Goal: Information Seeking & Learning: Learn about a topic

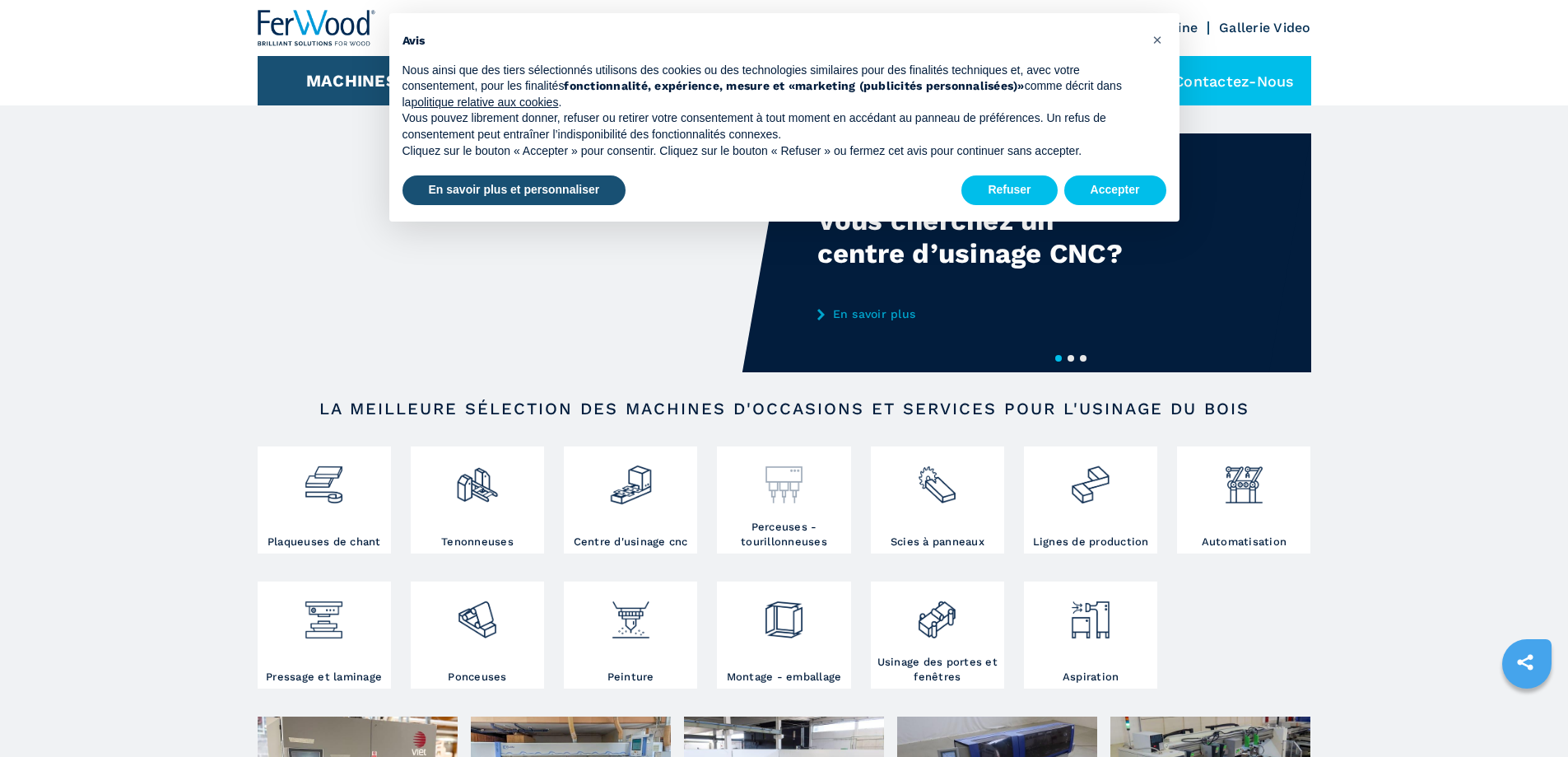
click at [806, 541] on h3 "Perceuses - tourillonneuses" at bounding box center [784, 534] width 126 height 30
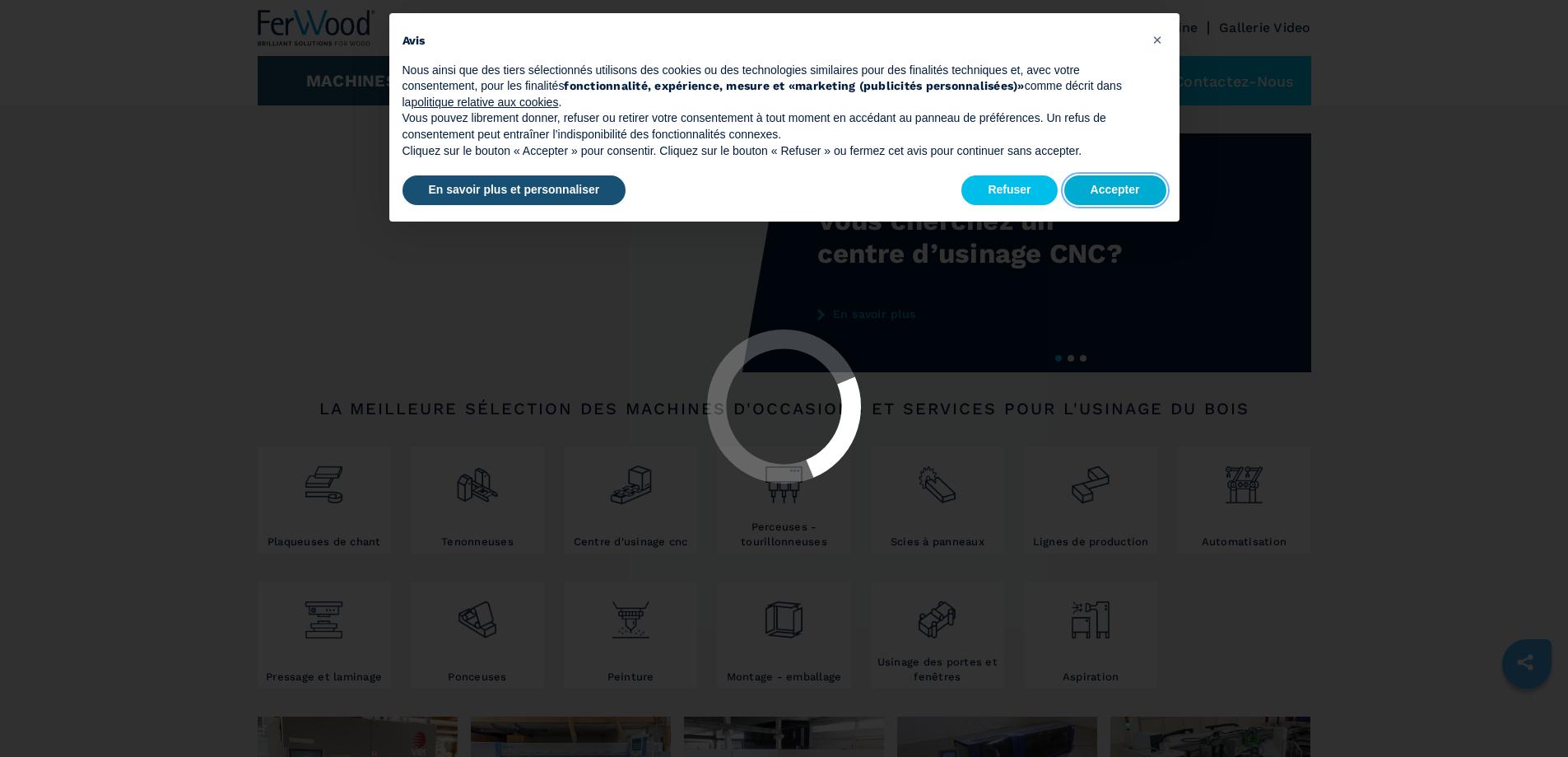
click at [1091, 191] on button "Accepter" at bounding box center [1115, 190] width 102 height 30
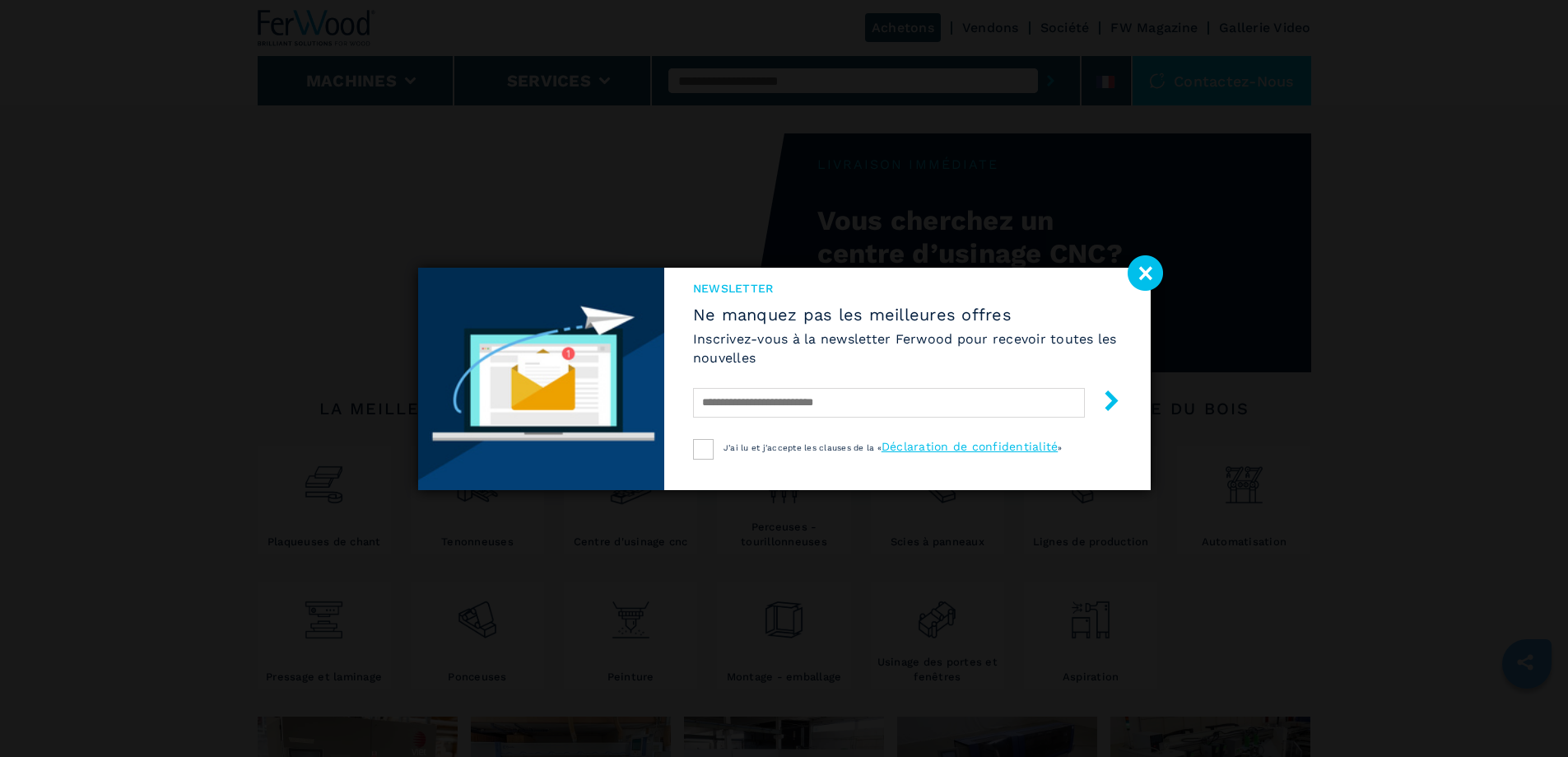
select select "**********"
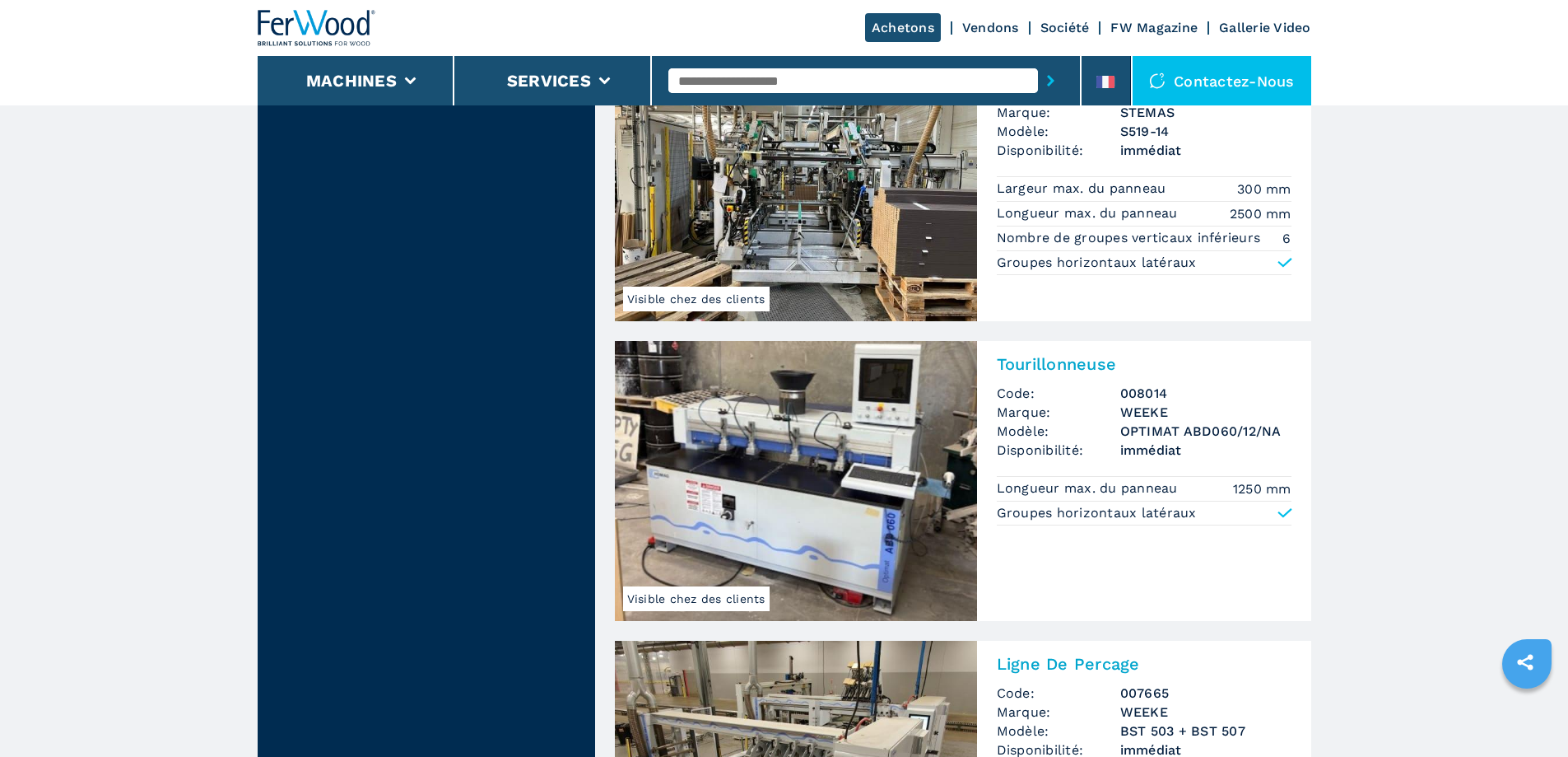
scroll to position [3295, 0]
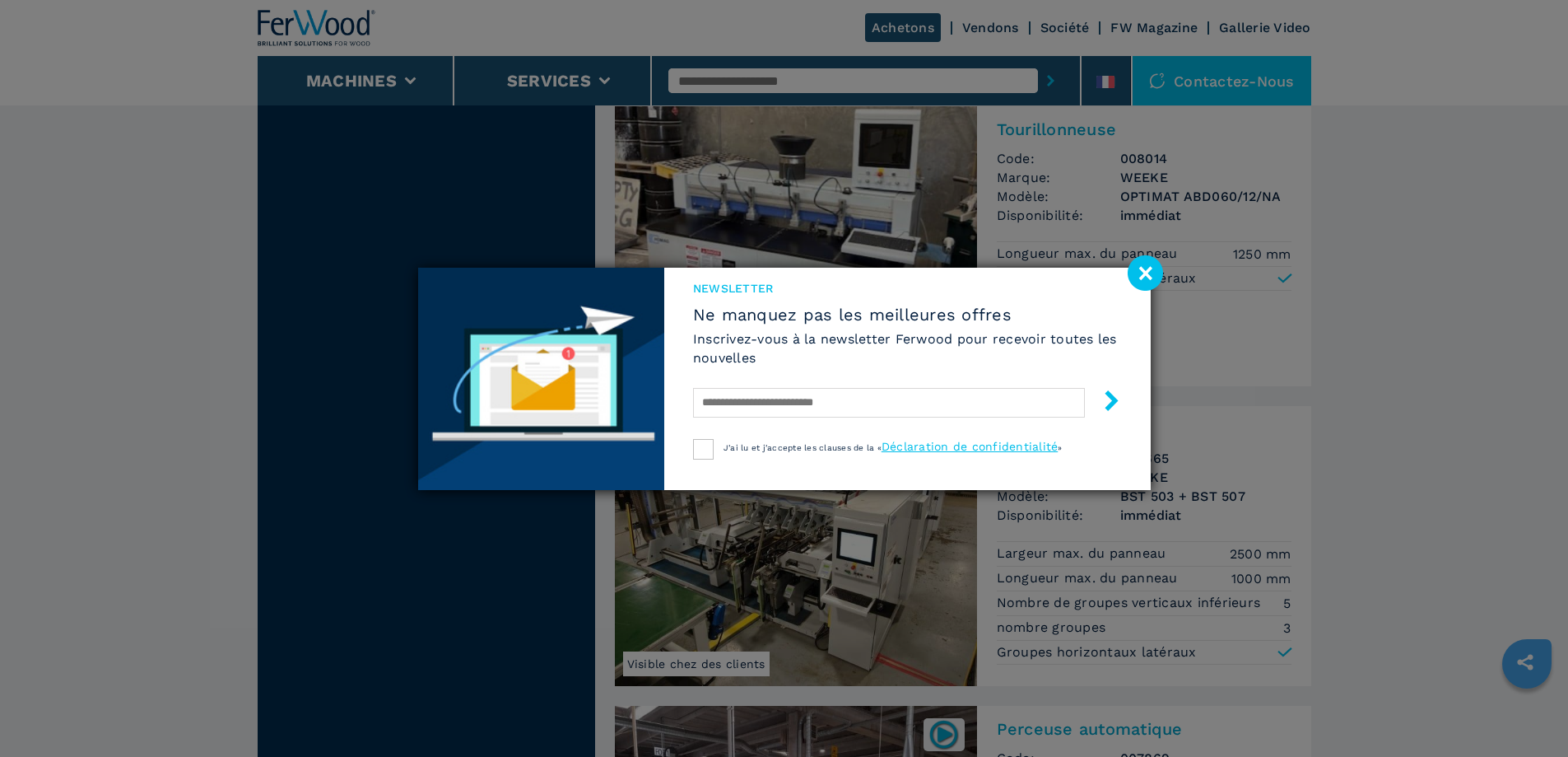
click at [1141, 276] on image at bounding box center [1145, 273] width 35 height 35
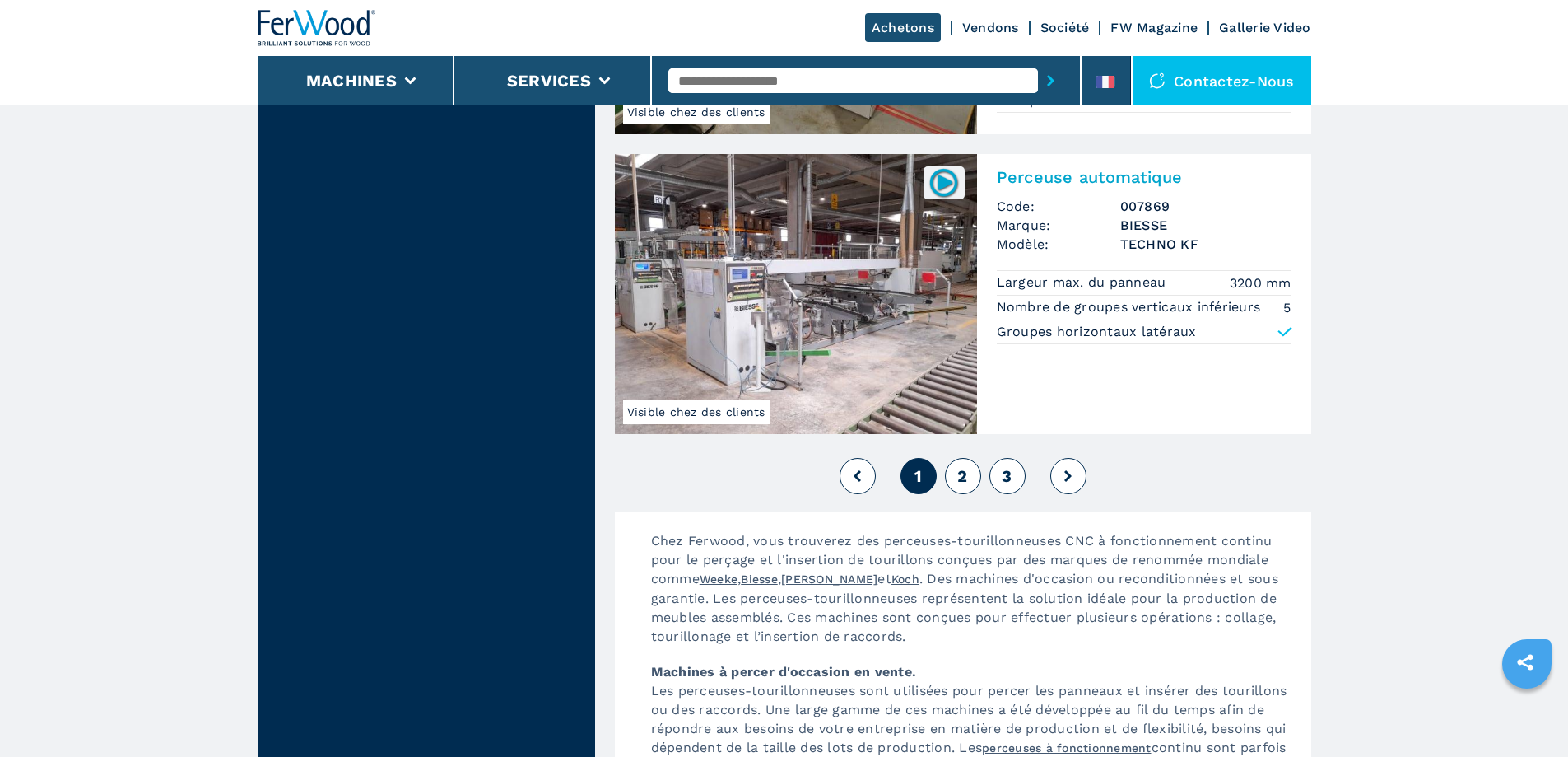
scroll to position [3871, 0]
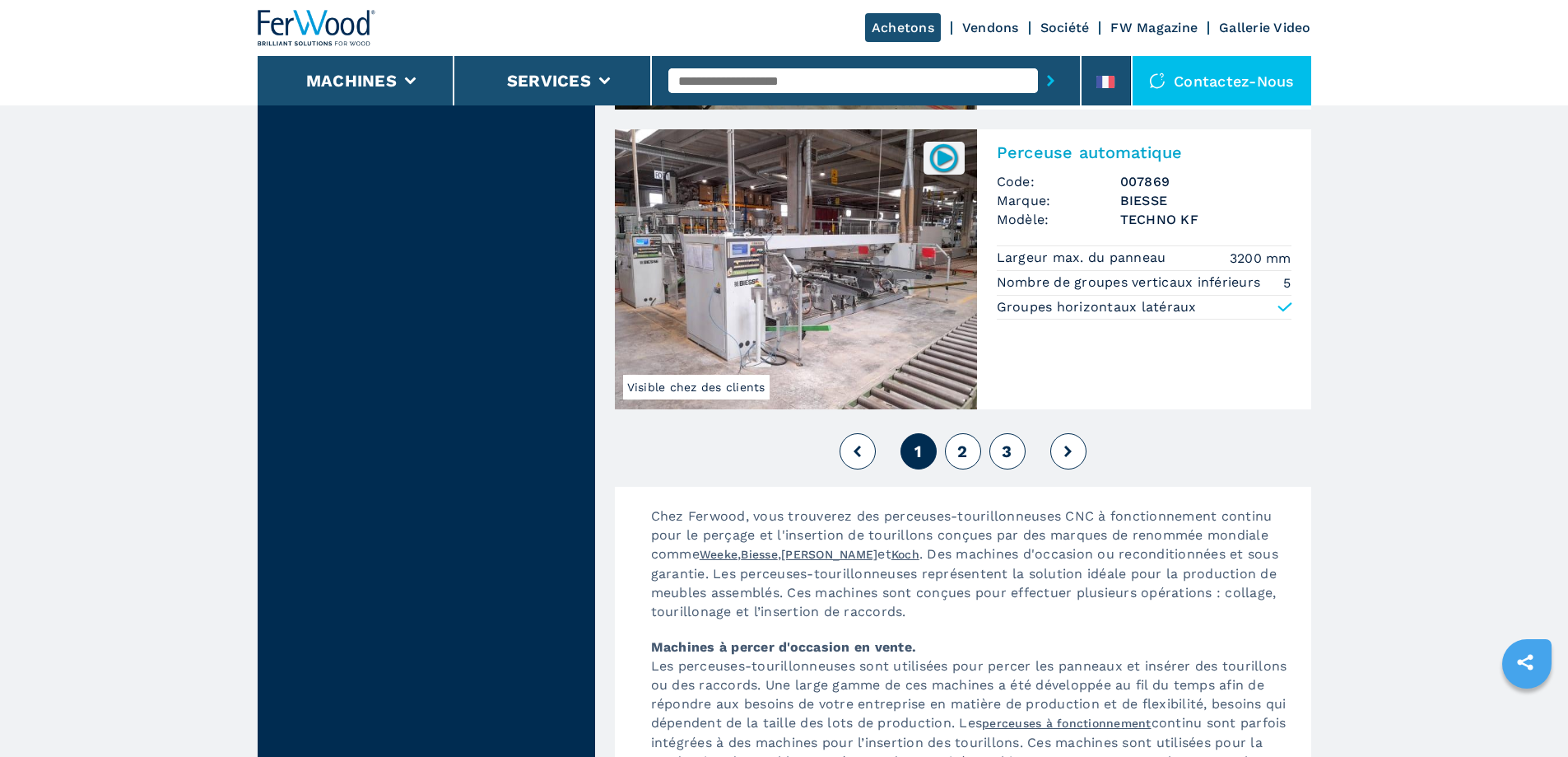
click at [1068, 433] on button at bounding box center [1069, 451] width 36 height 36
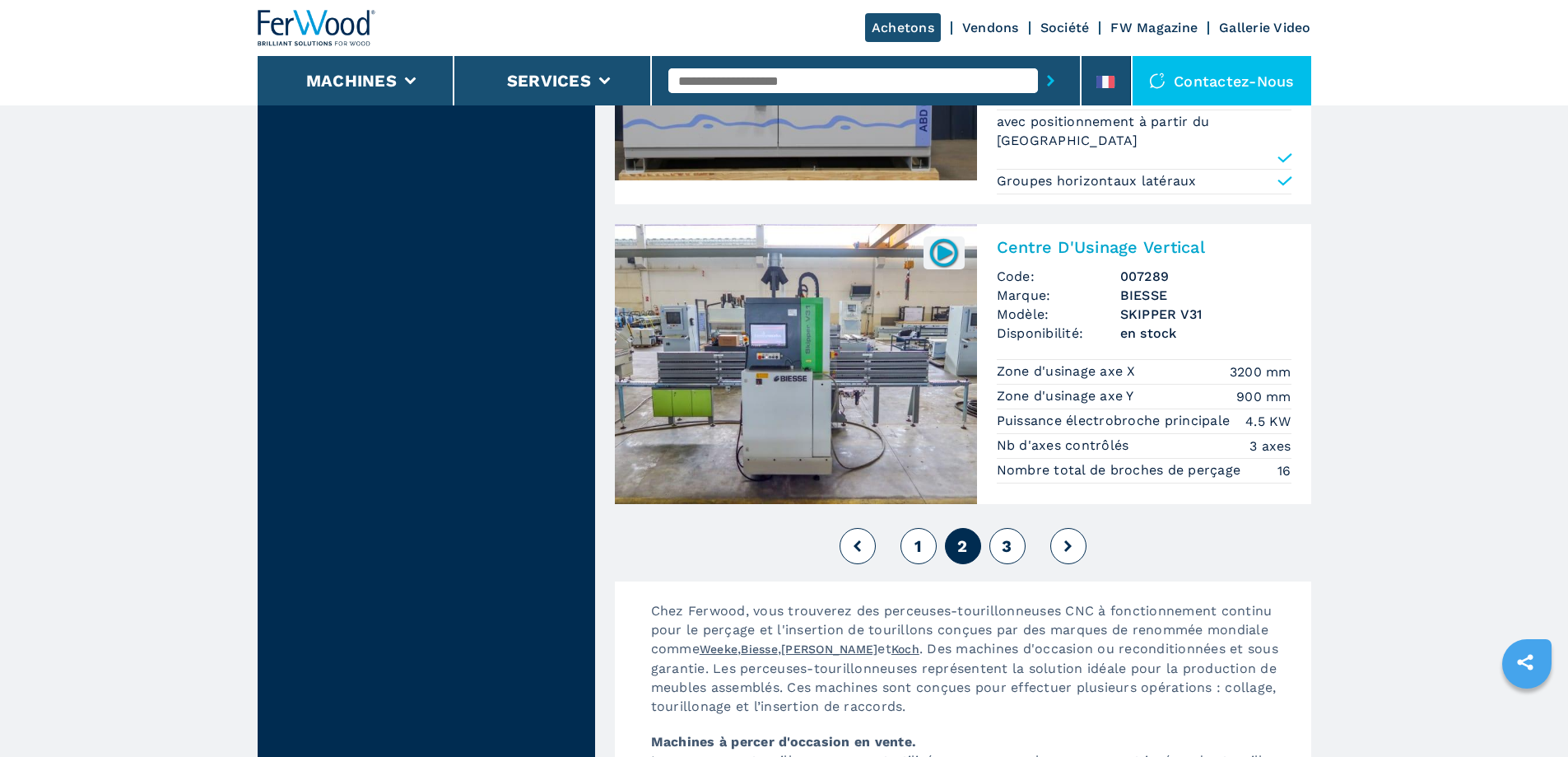
scroll to position [3706, 0]
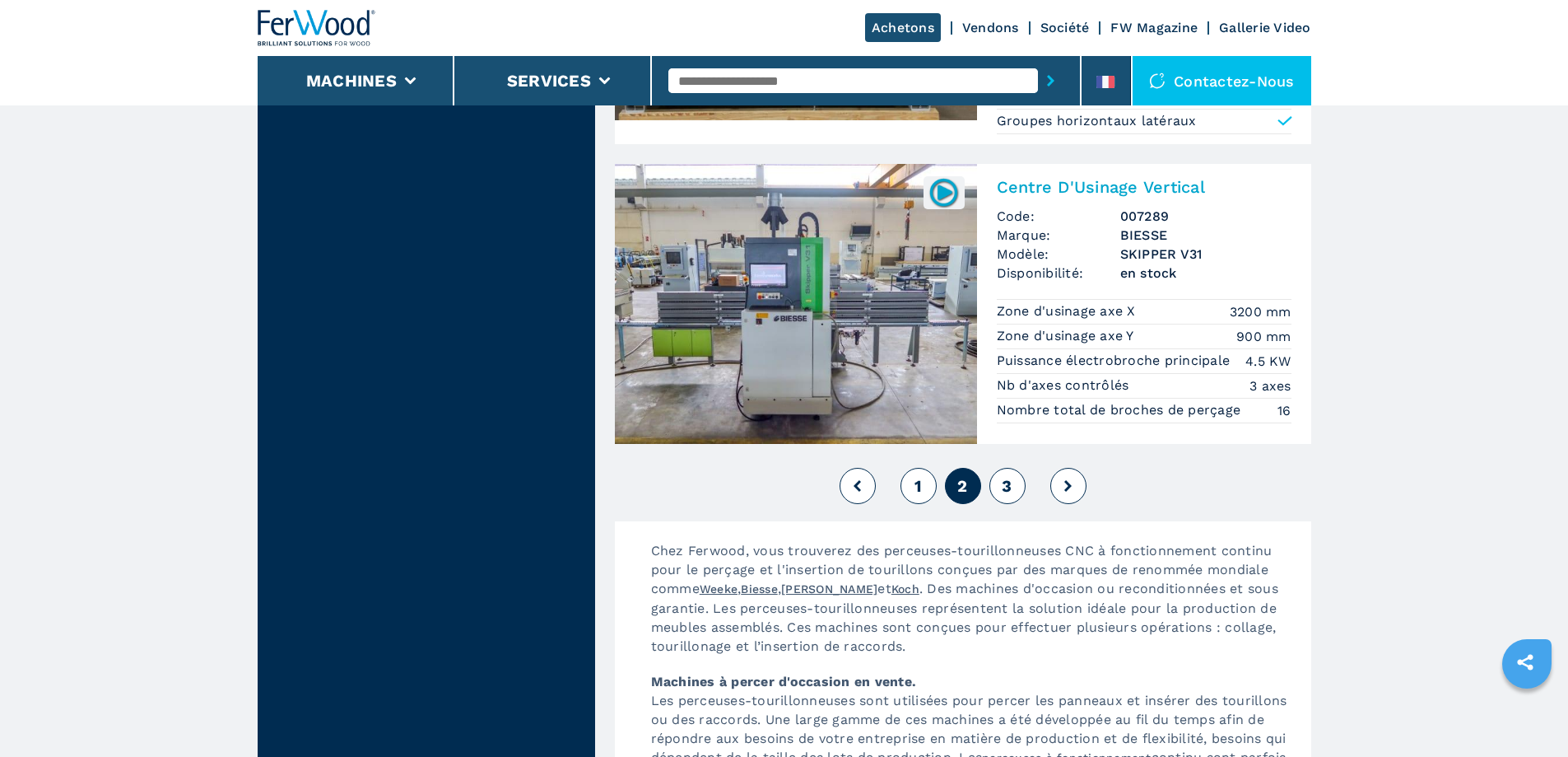
click at [1071, 480] on icon at bounding box center [1068, 486] width 7 height 12
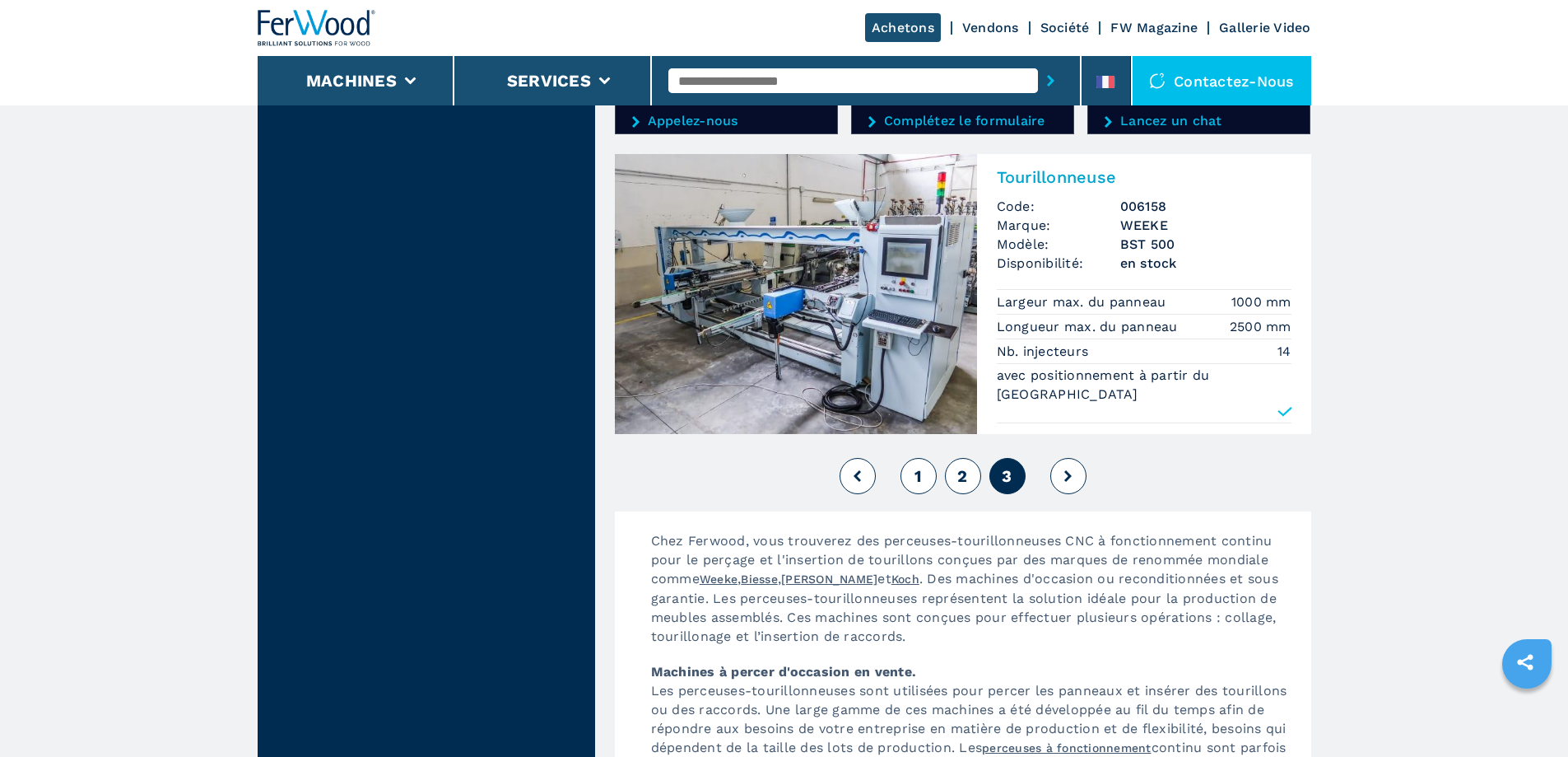
scroll to position [2882, 0]
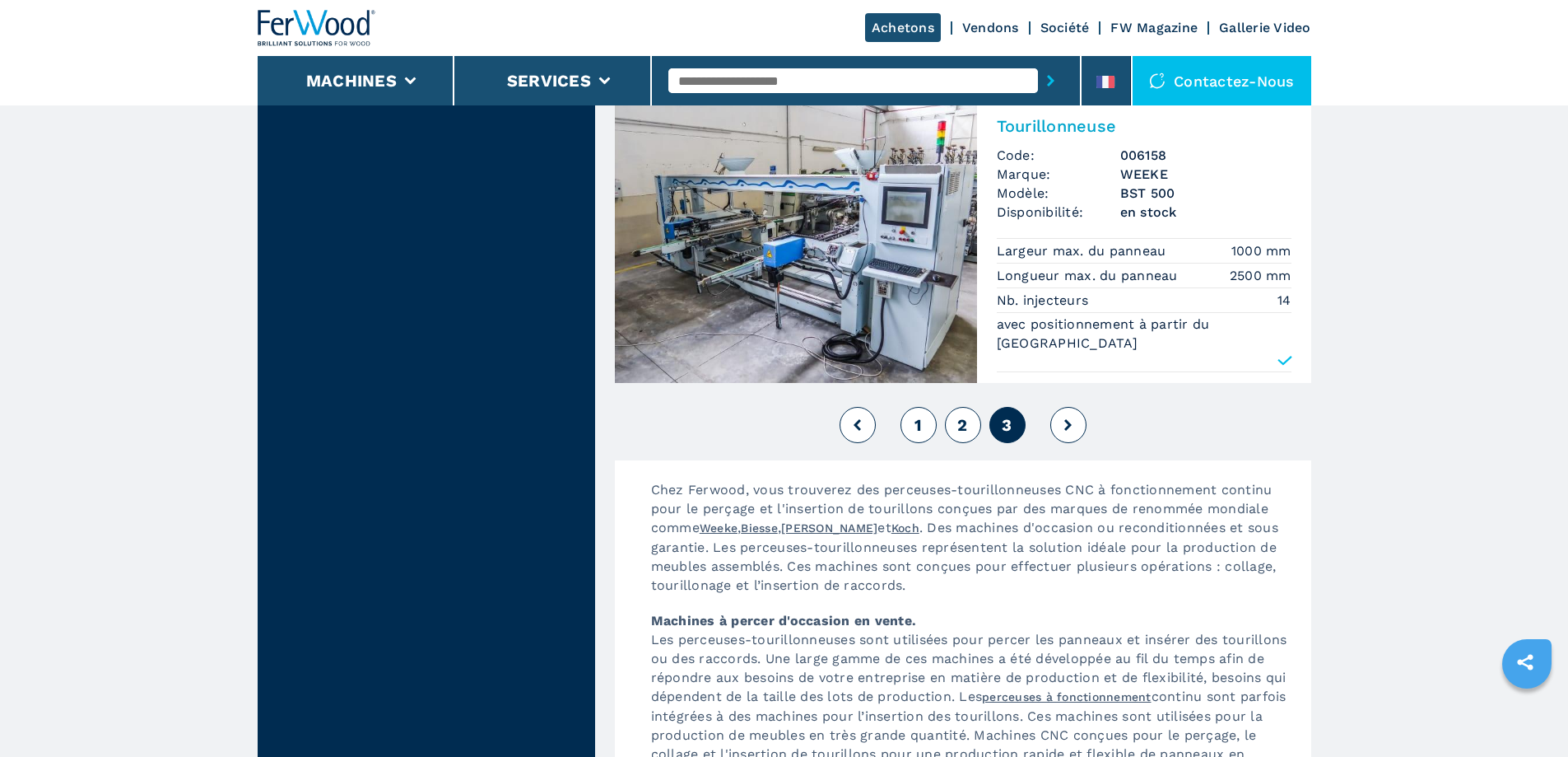
click at [1064, 419] on icon at bounding box center [1068, 425] width 7 height 12
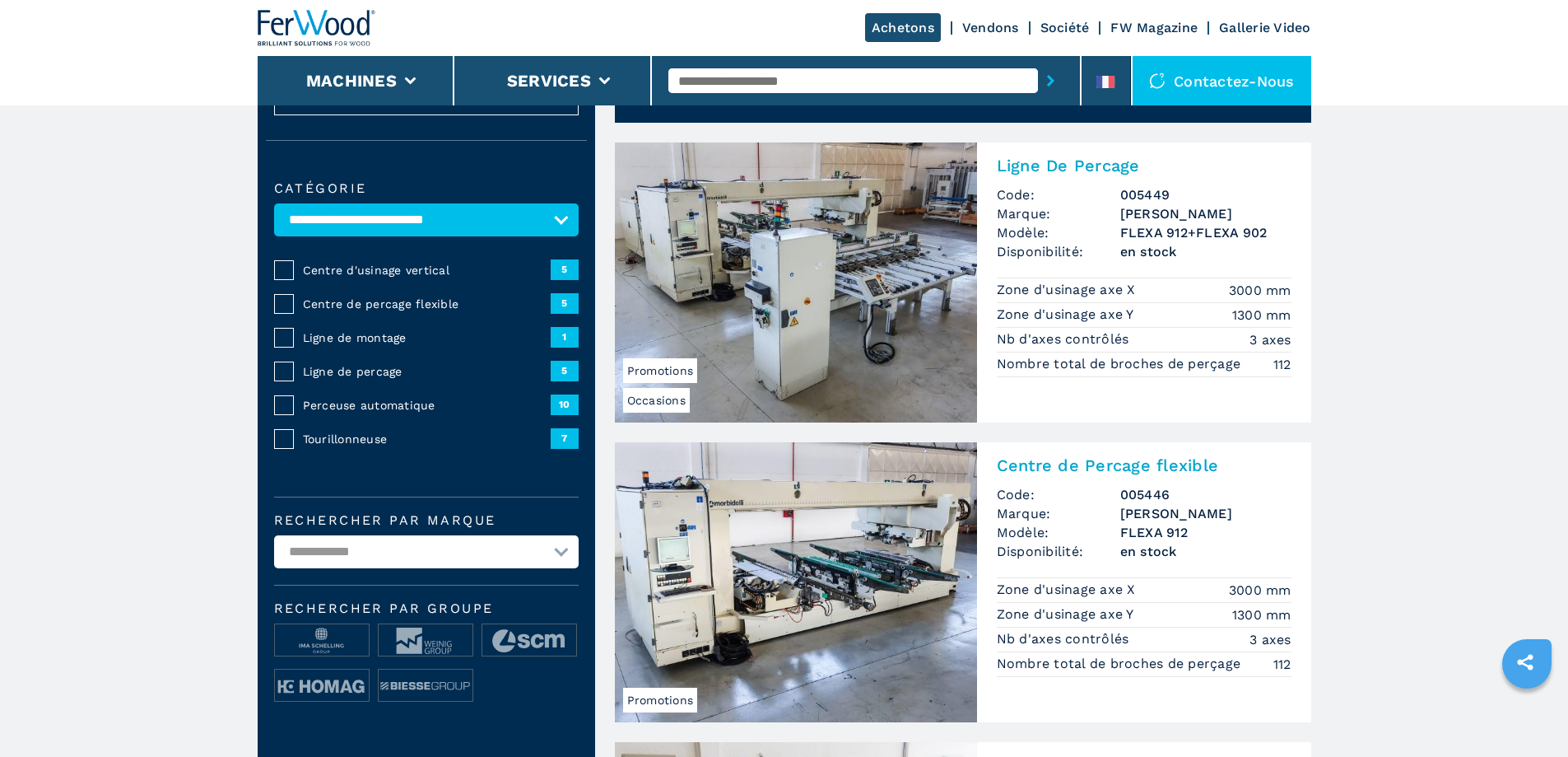
scroll to position [0, 0]
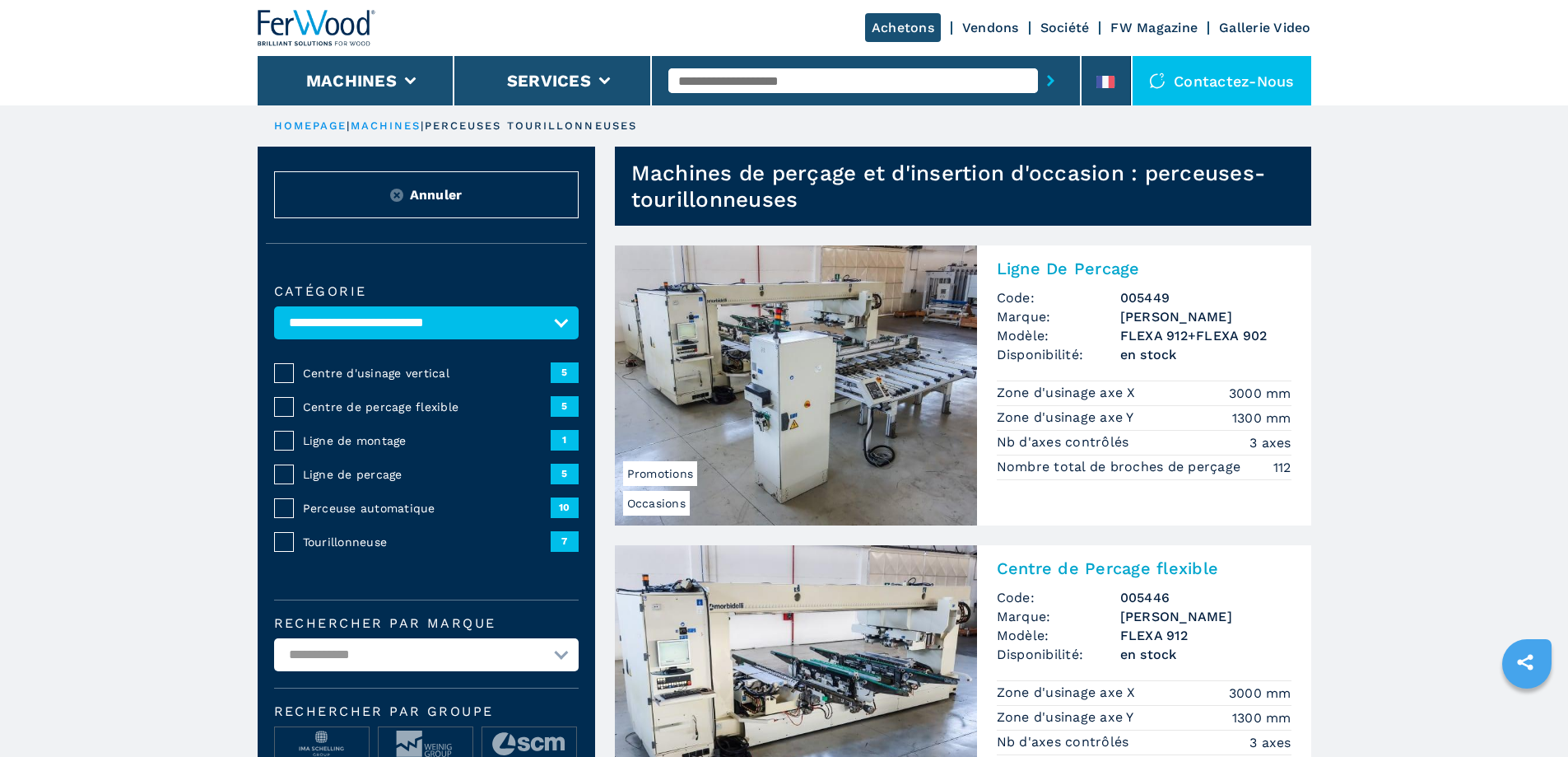
click at [312, 124] on link "HOMEPAGE" at bounding box center [310, 126] width 74 height 13
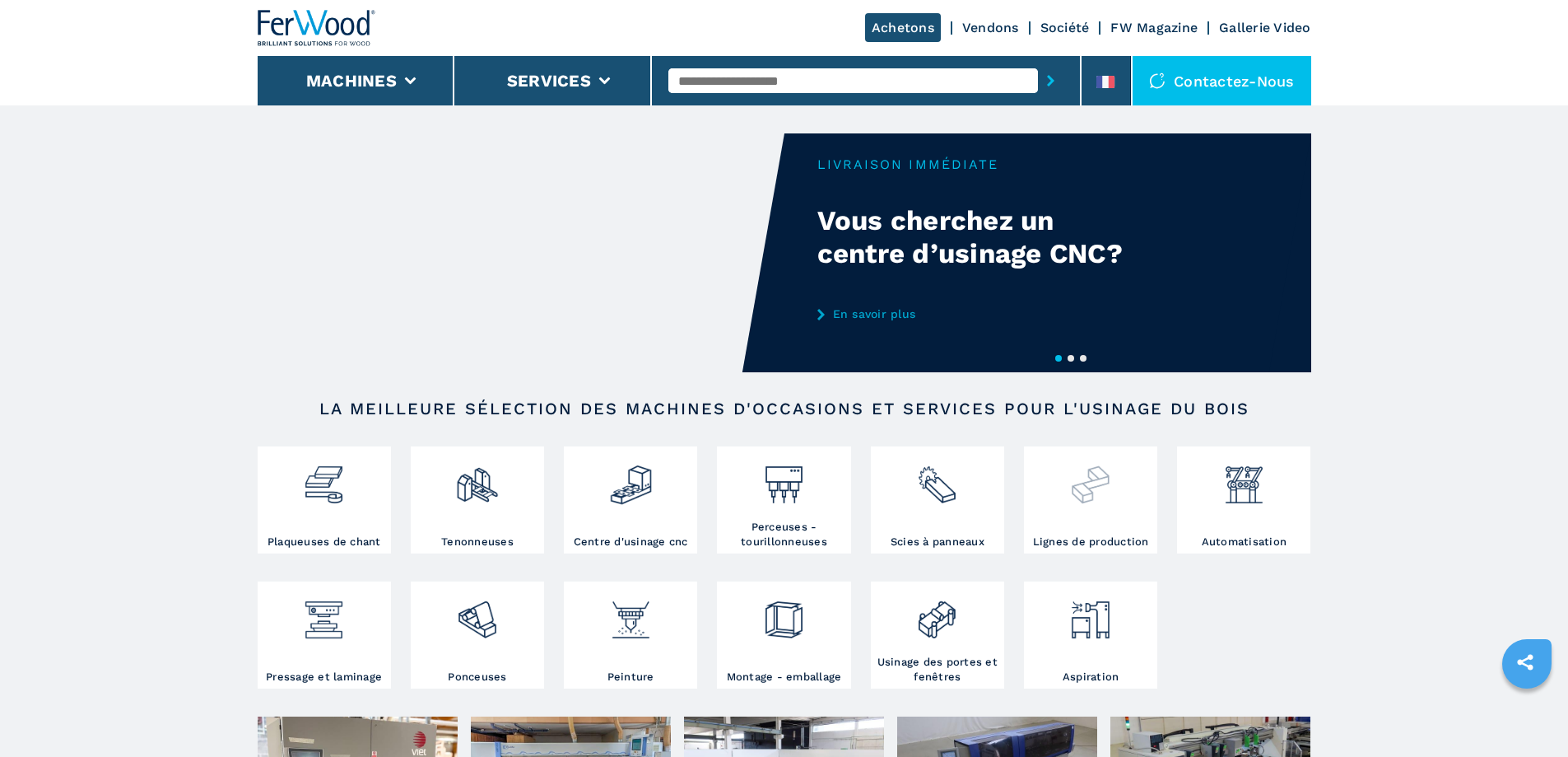
click at [1099, 496] on img at bounding box center [1091, 479] width 44 height 56
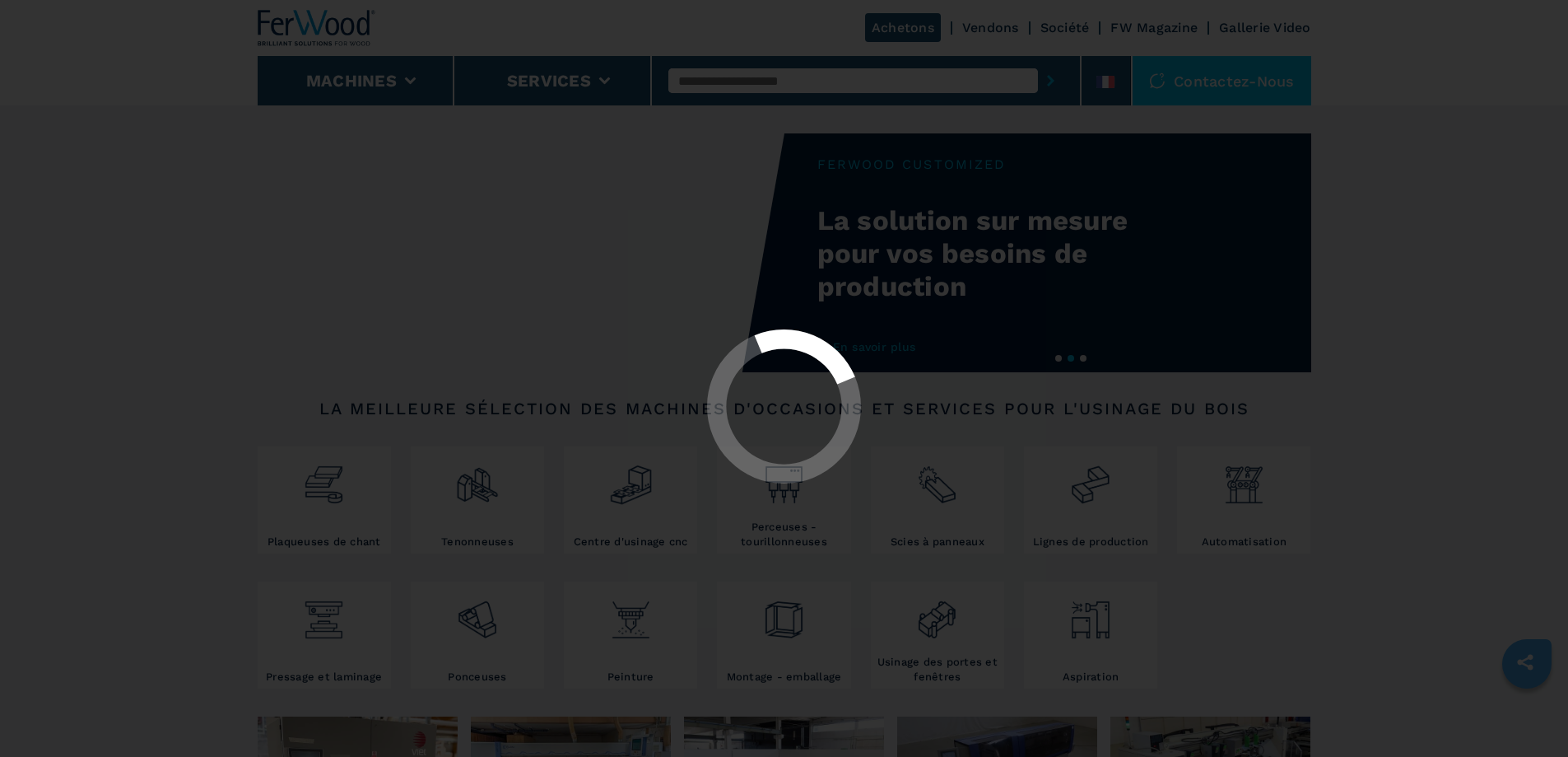
select select "**********"
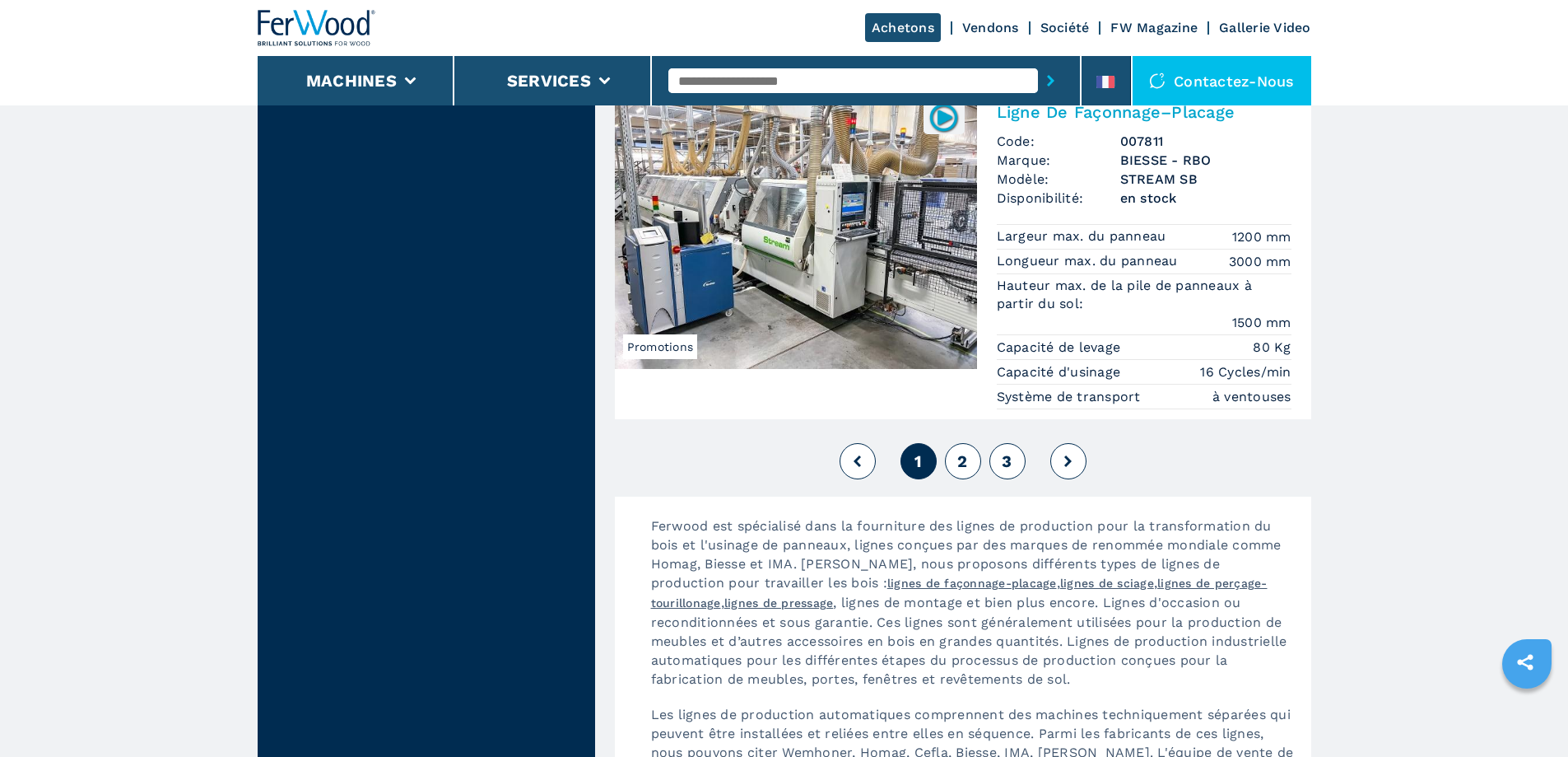
scroll to position [3789, 0]
click at [1073, 455] on button at bounding box center [1069, 459] width 36 height 36
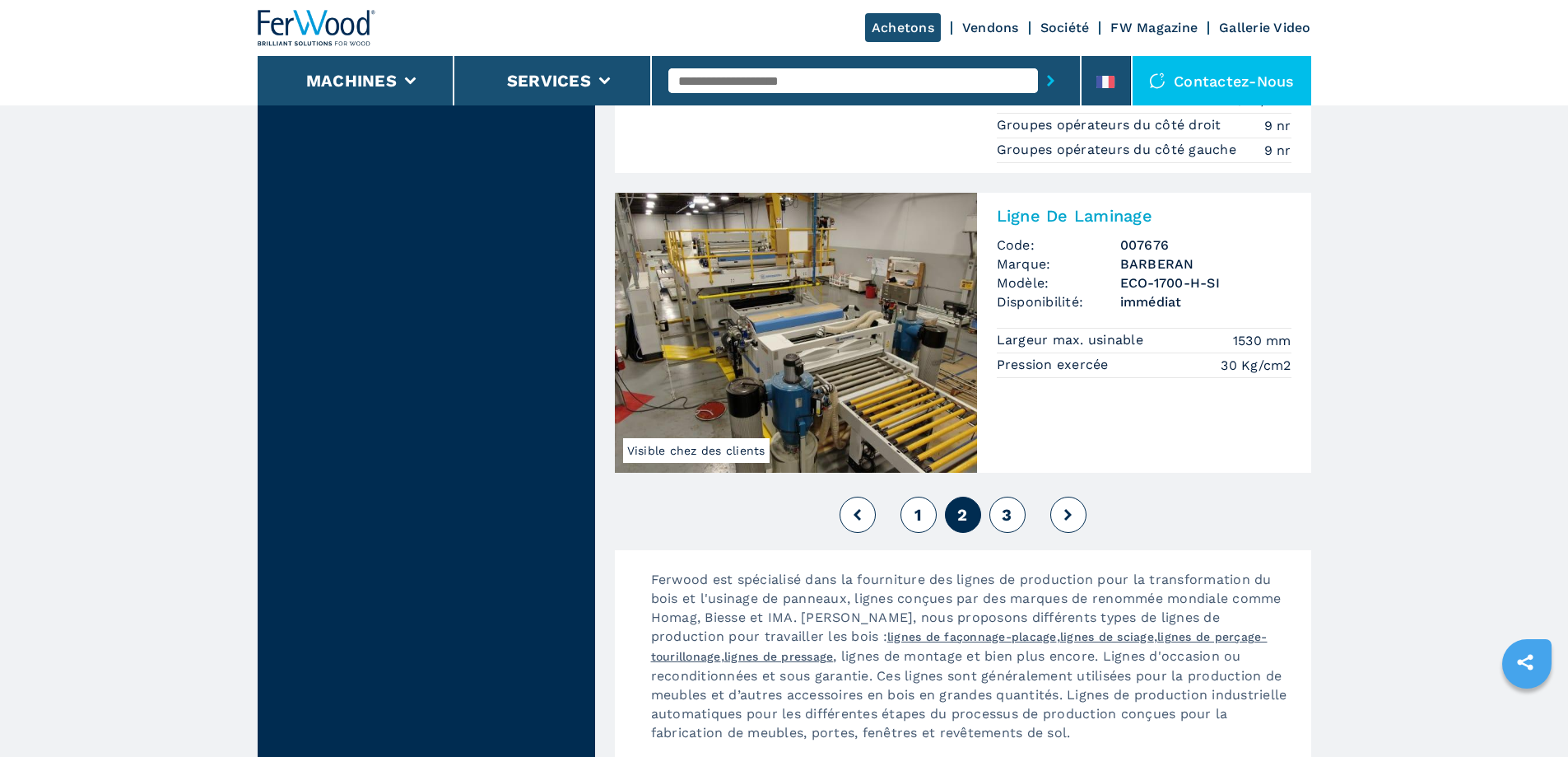
scroll to position [4035, 0]
click at [1080, 495] on button at bounding box center [1069, 513] width 36 height 36
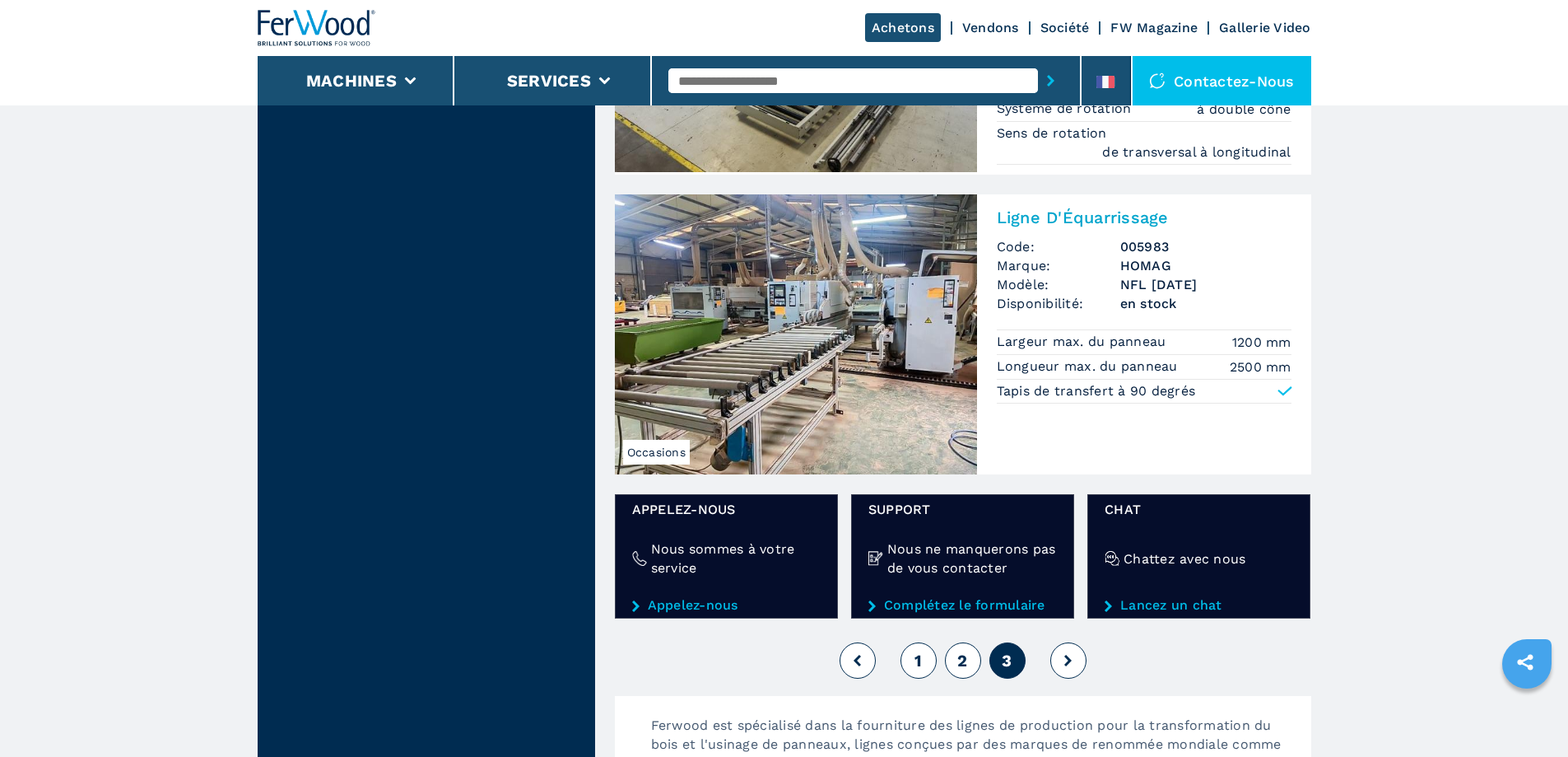
scroll to position [2142, 0]
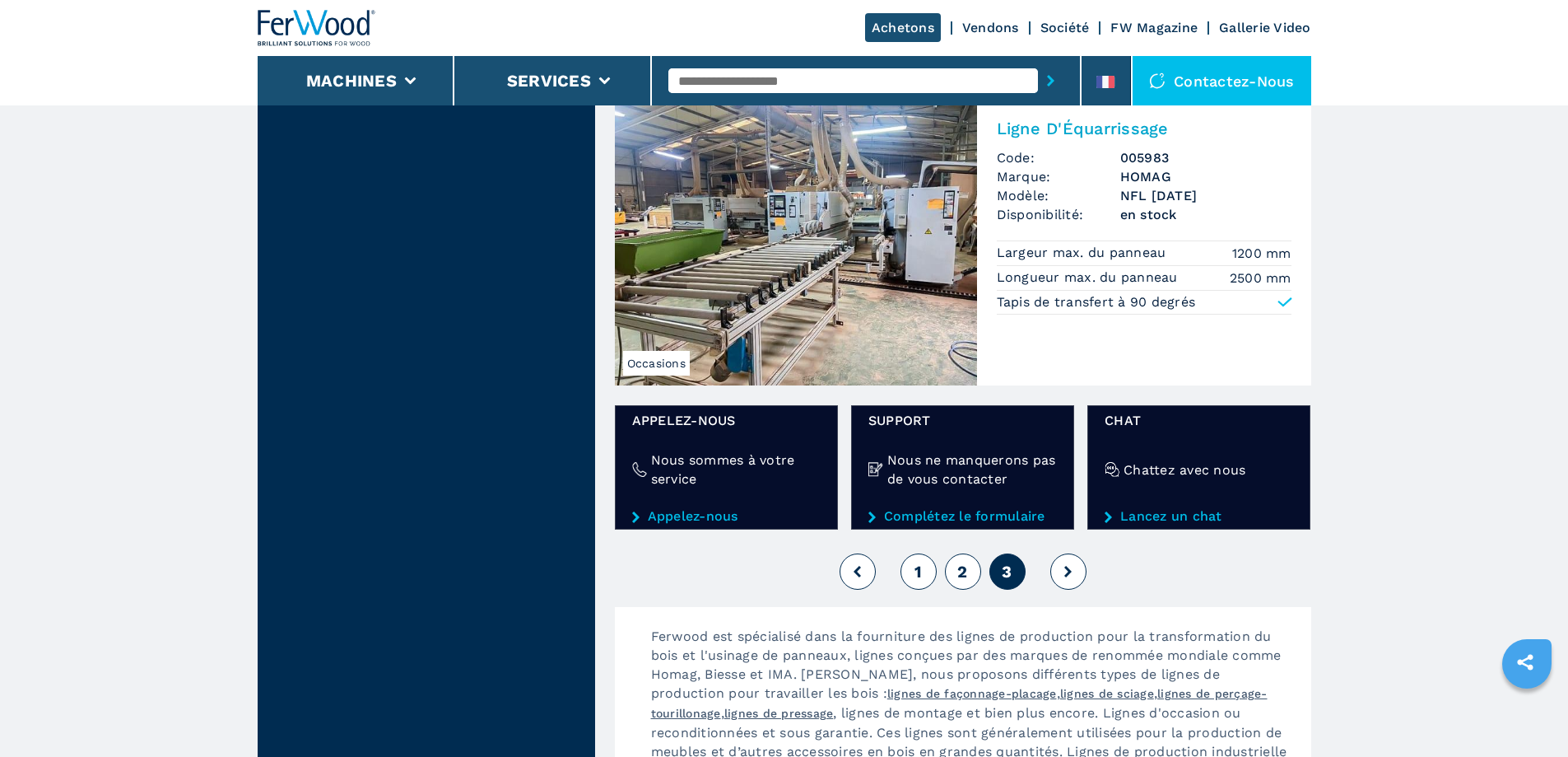
click at [1070, 566] on icon at bounding box center [1068, 571] width 7 height 12
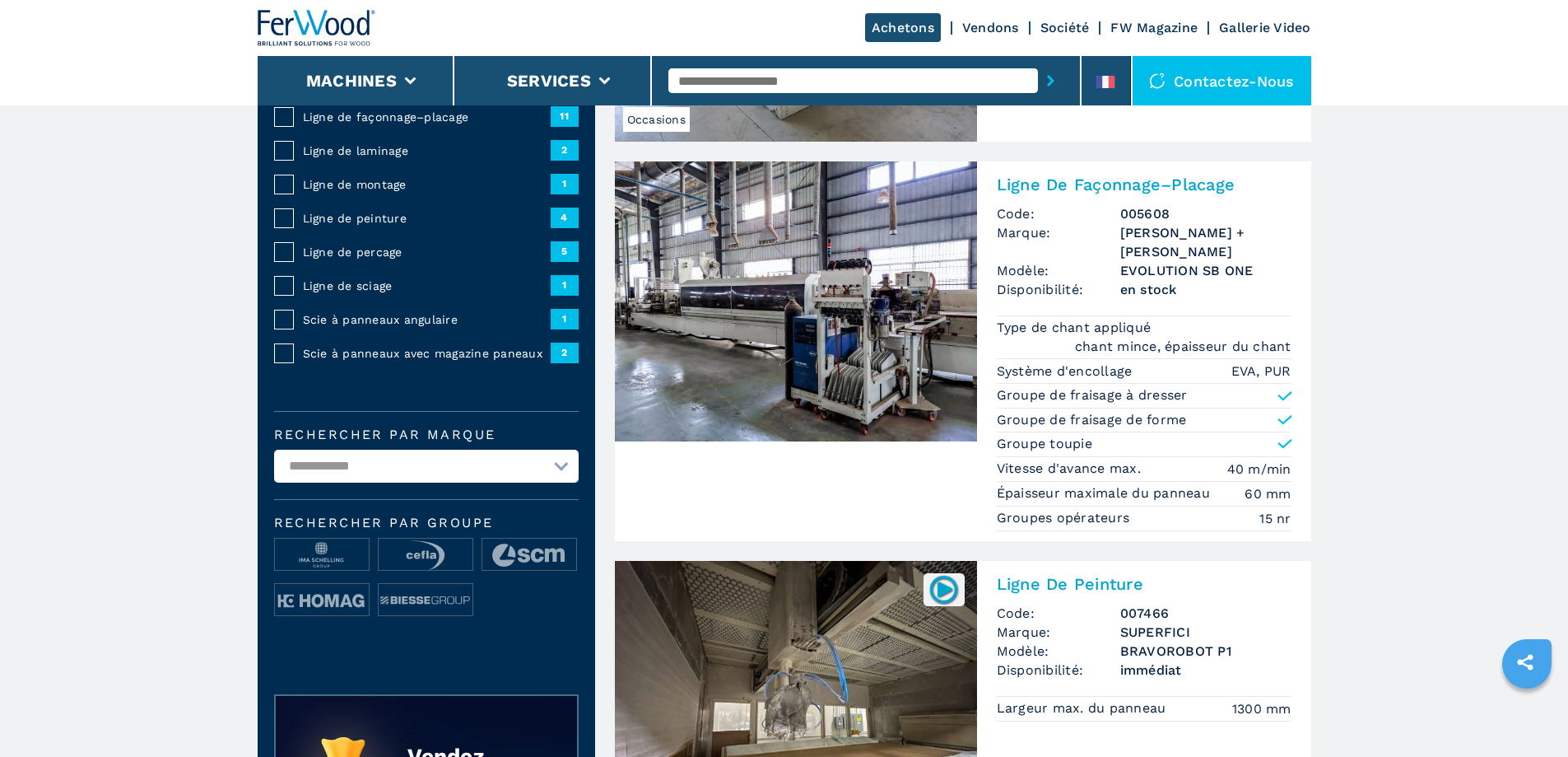
scroll to position [0, 0]
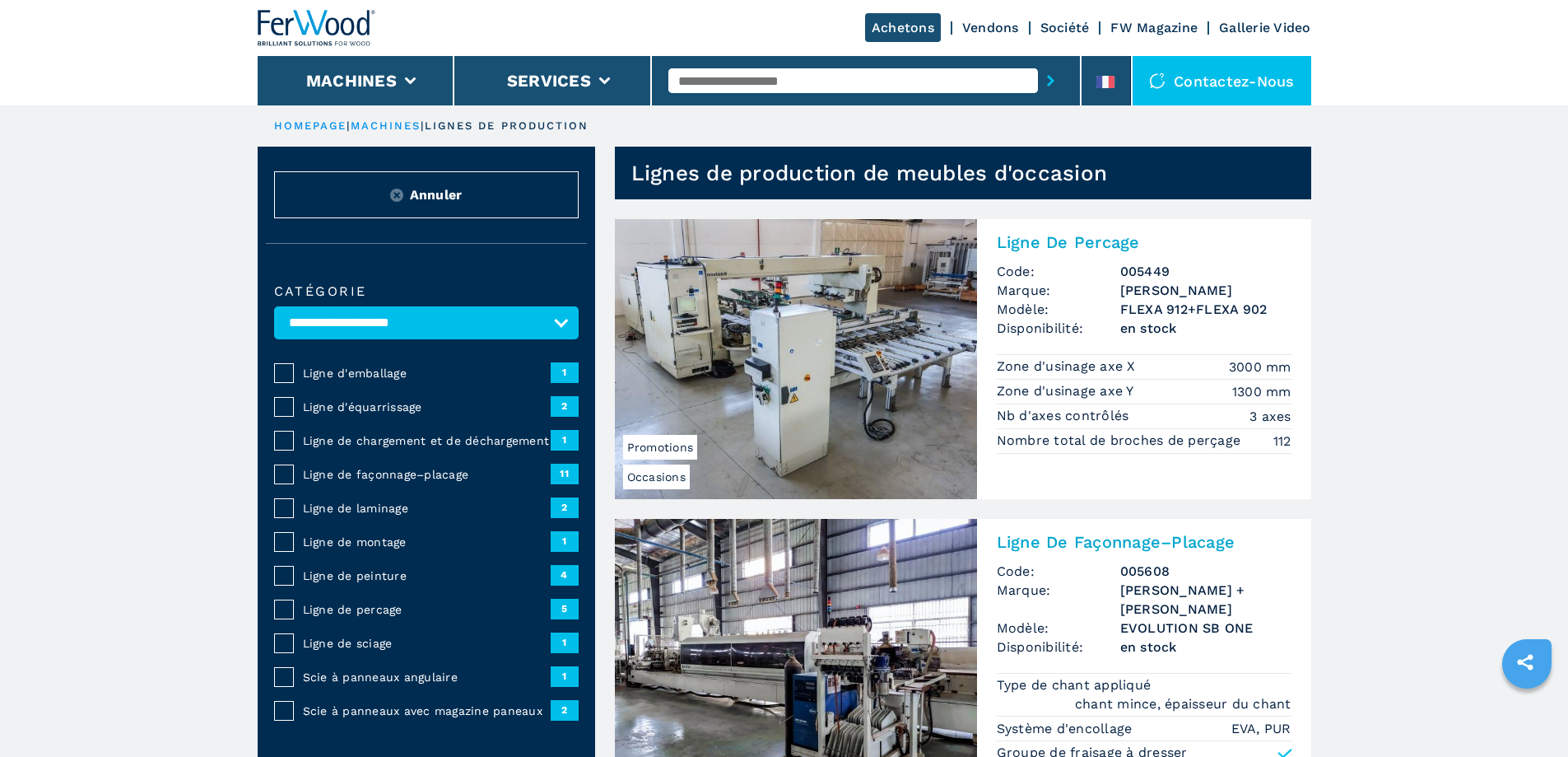
click at [295, 123] on link "HOMEPAGE" at bounding box center [310, 126] width 74 height 13
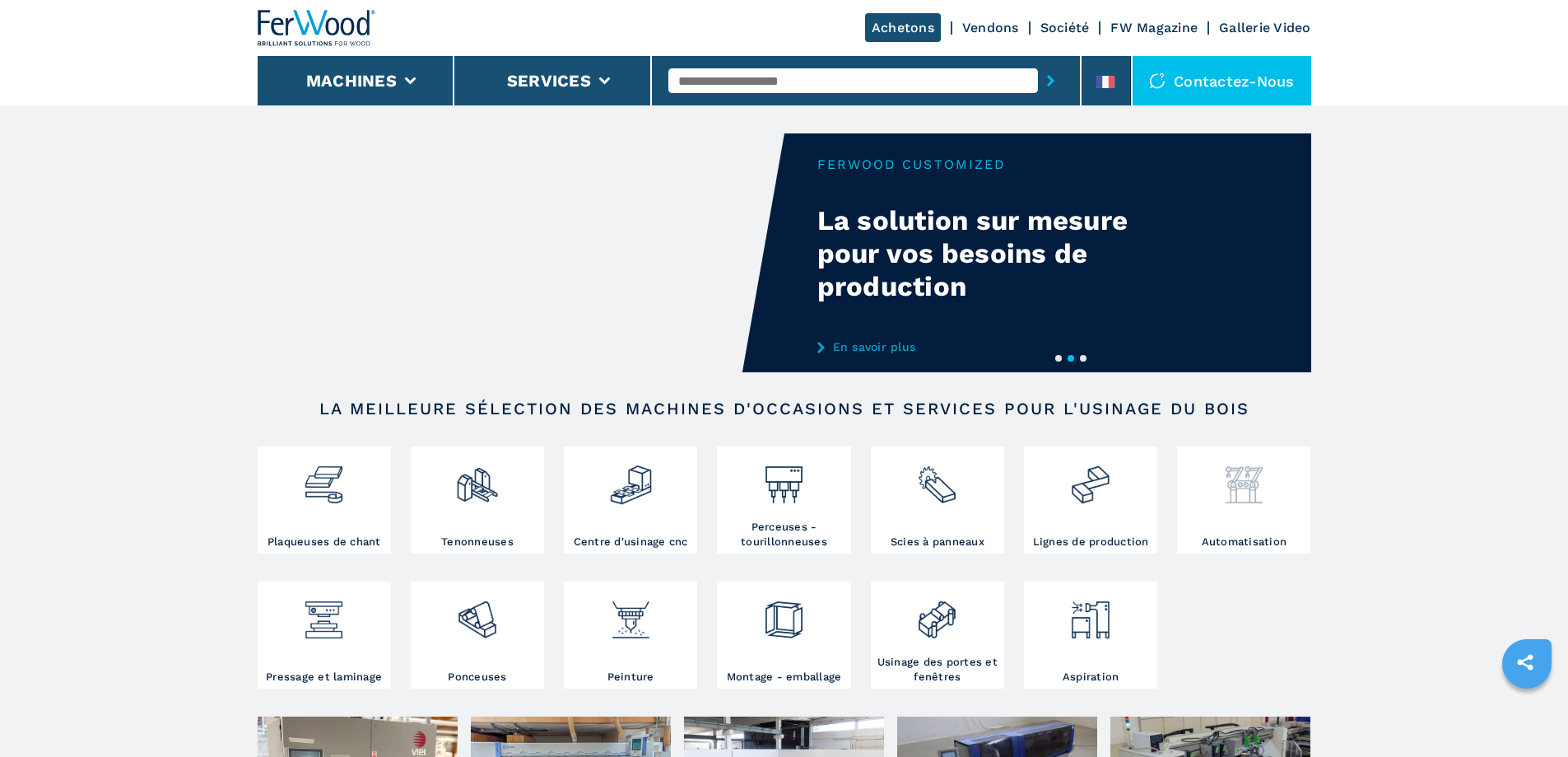
click at [1253, 500] on img at bounding box center [1244, 479] width 44 height 56
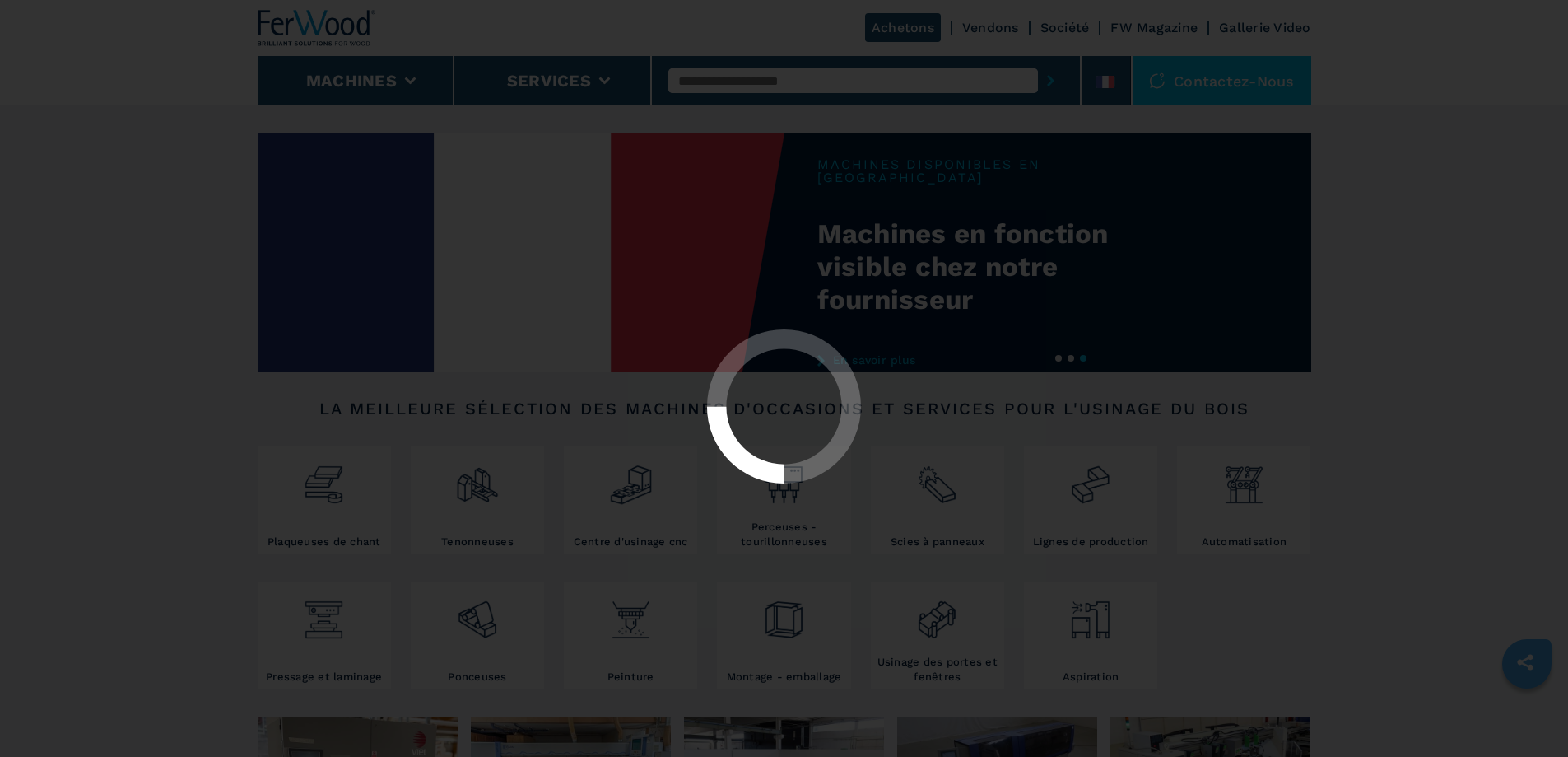
select select "**********"
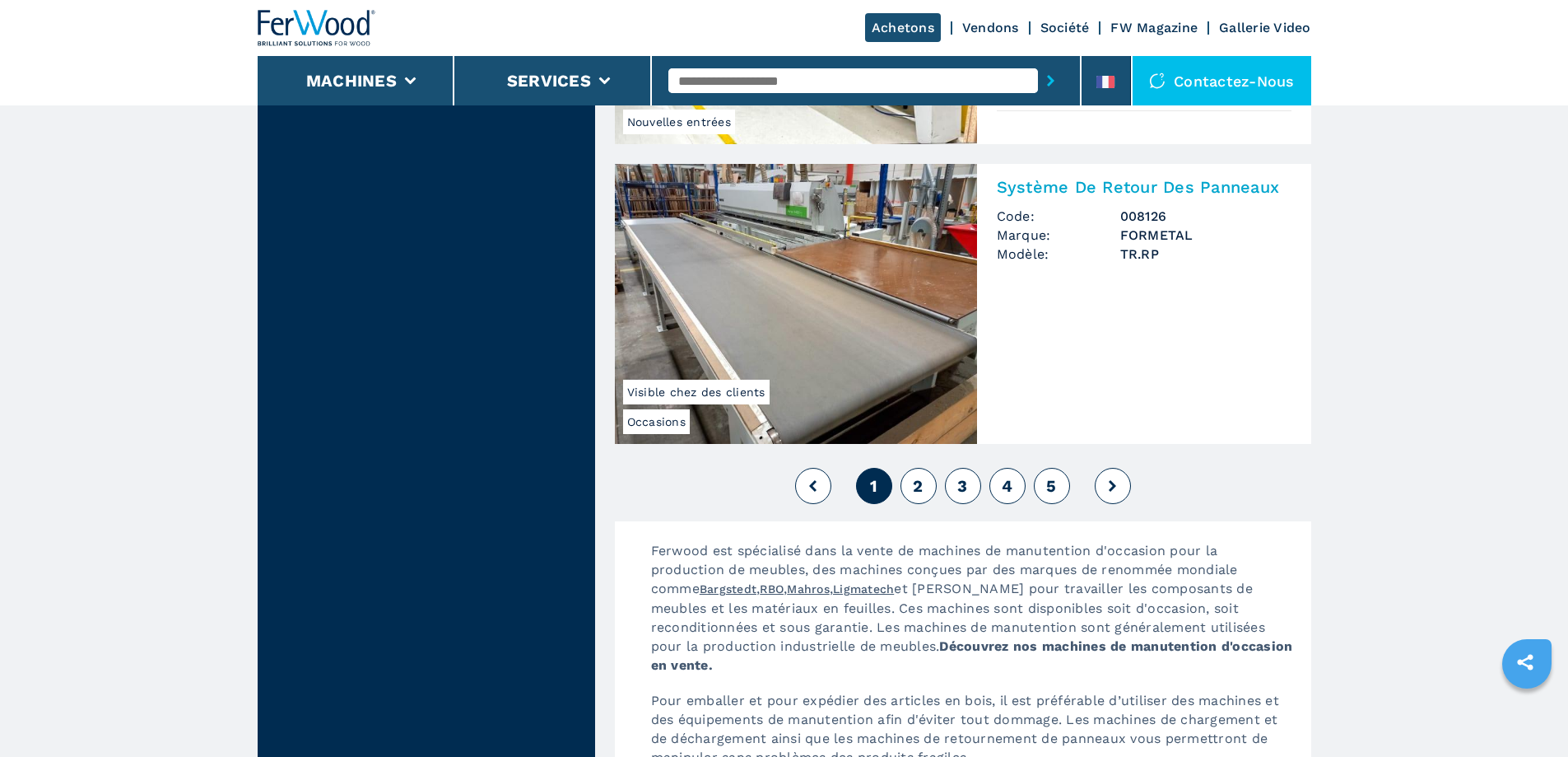
scroll to position [3706, 0]
click at [1117, 487] on button at bounding box center [1113, 487] width 36 height 36
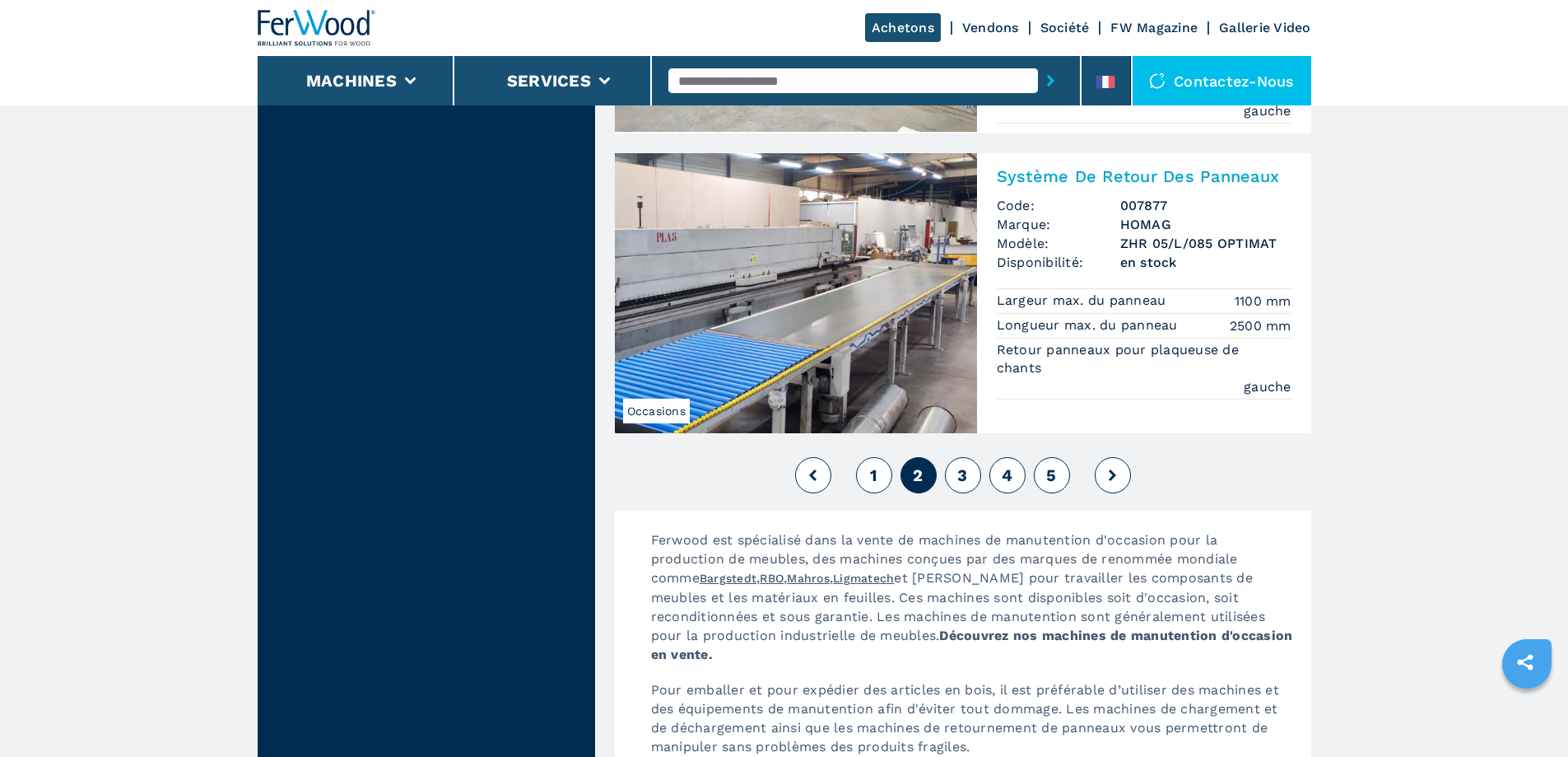
scroll to position [3706, 0]
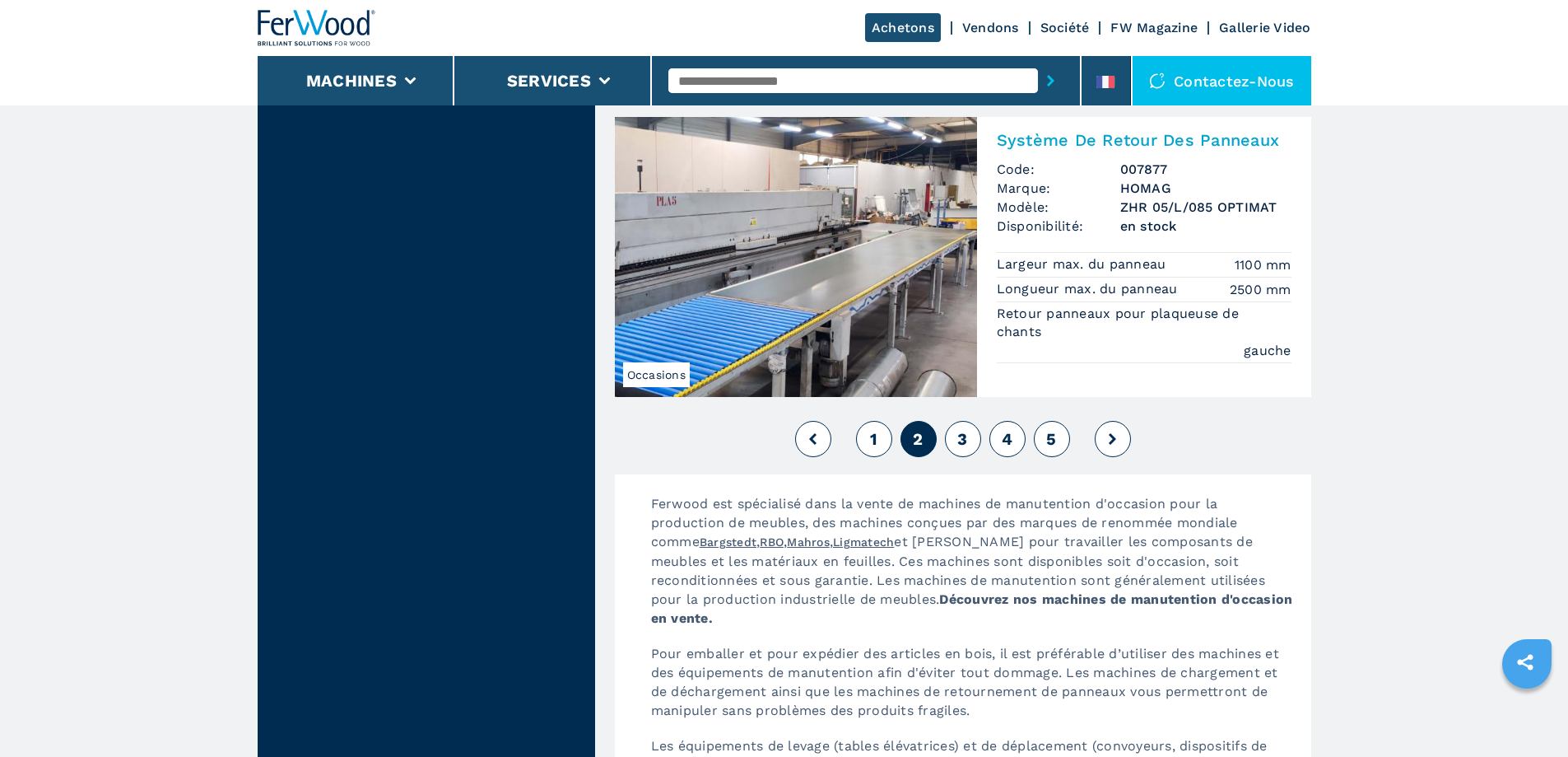
click at [1107, 439] on button at bounding box center [1113, 439] width 36 height 36
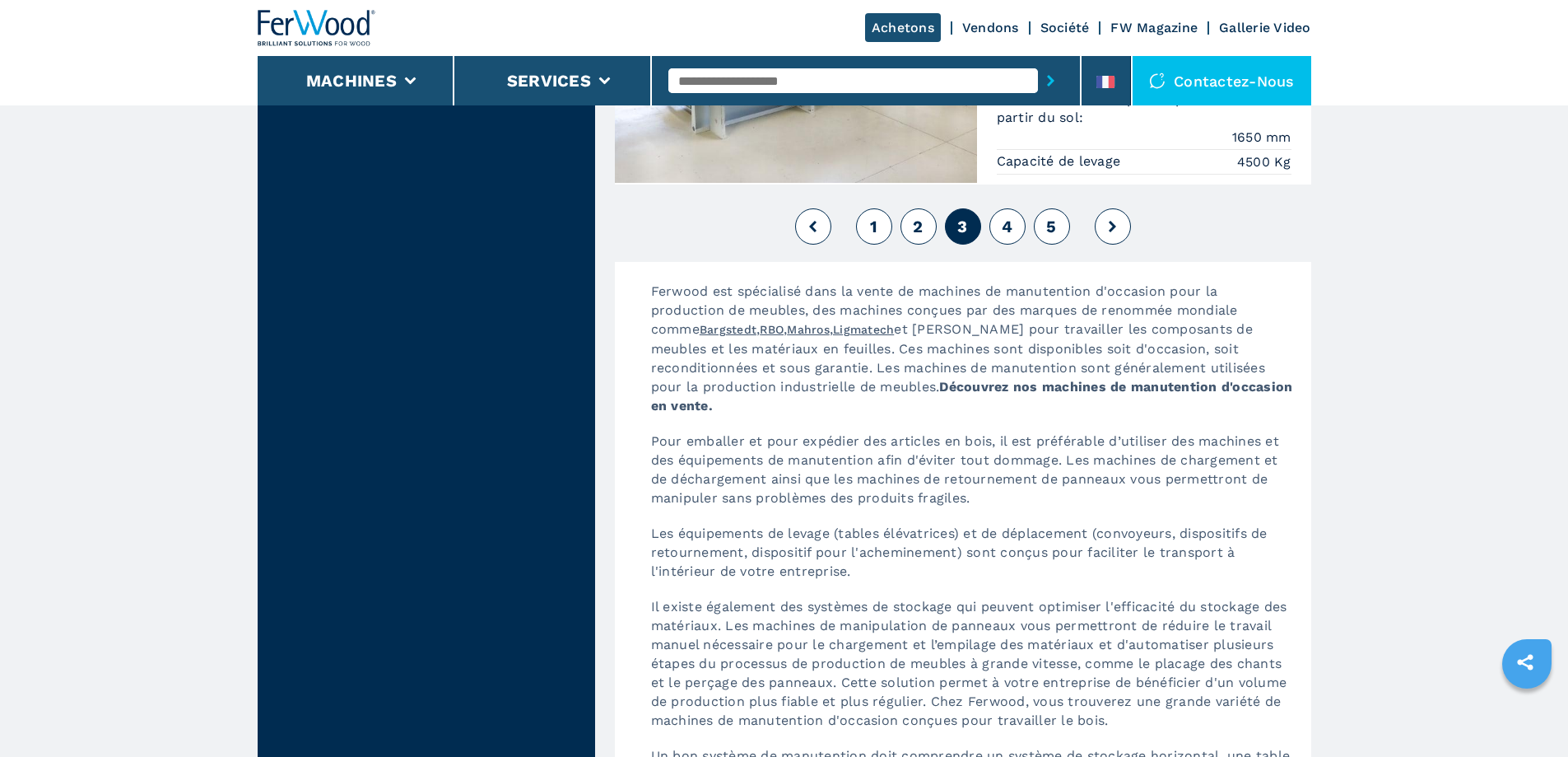
scroll to position [3789, 0]
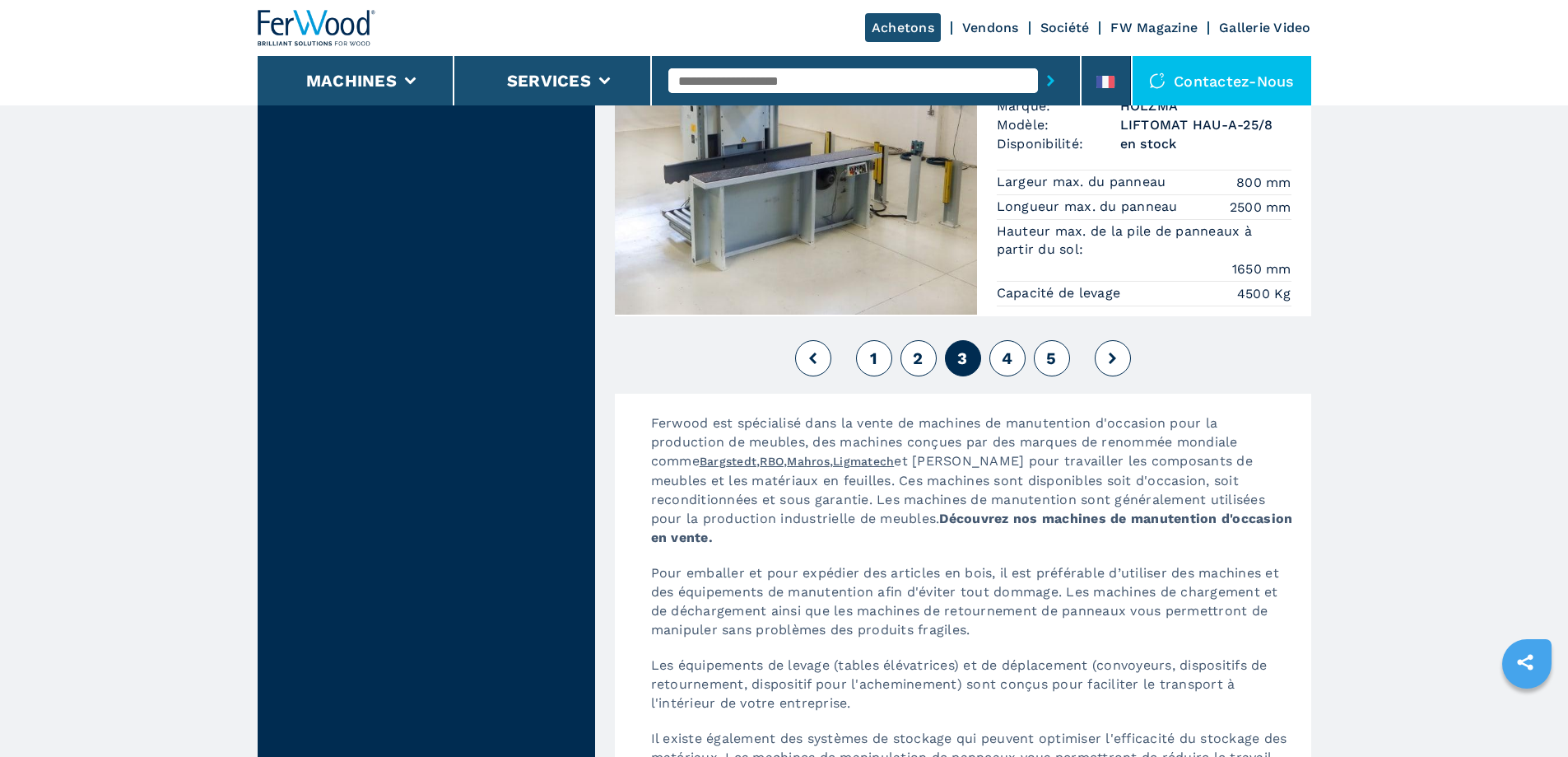
click at [1127, 358] on button at bounding box center [1113, 358] width 36 height 36
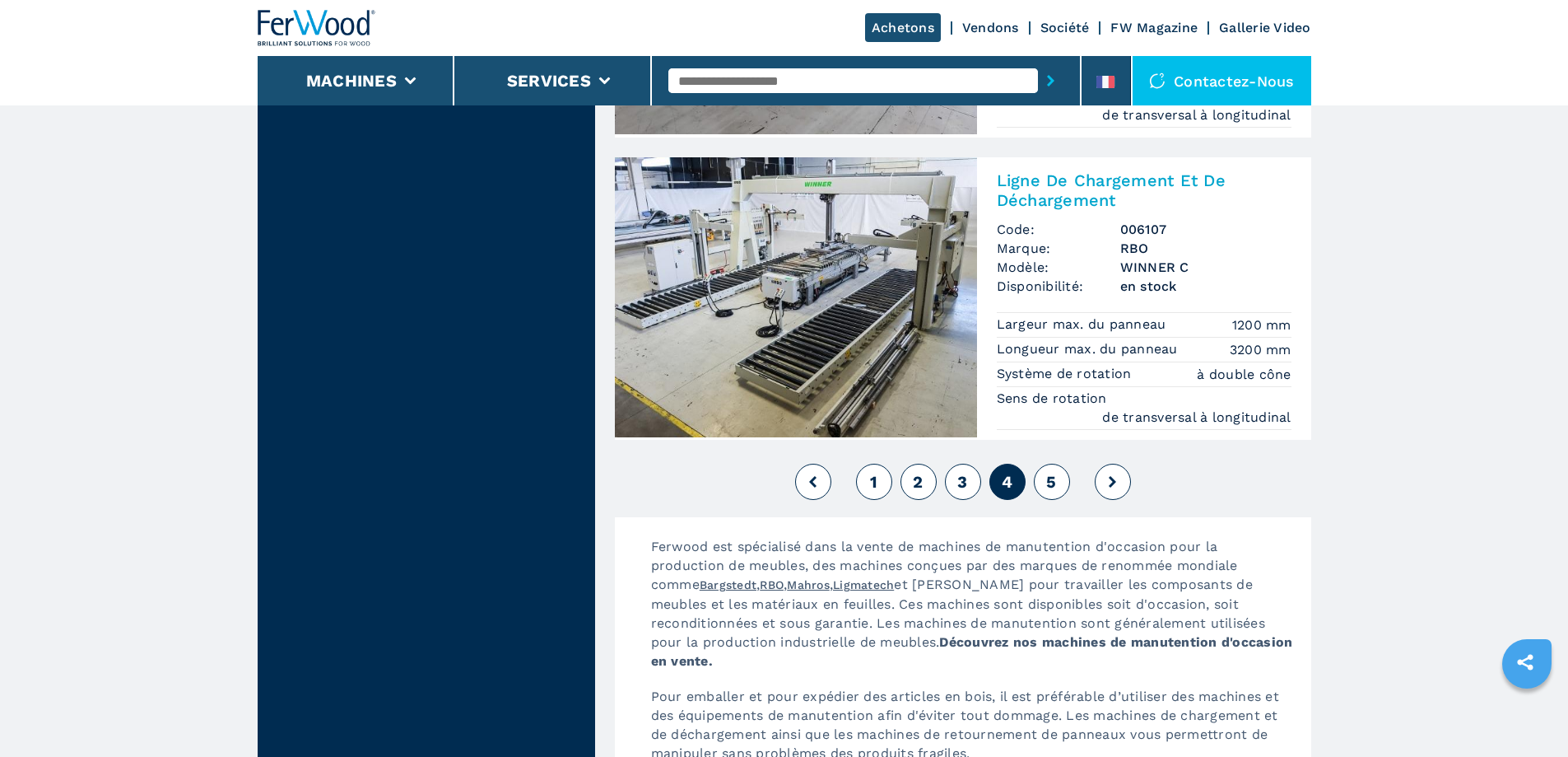
scroll to position [3789, 0]
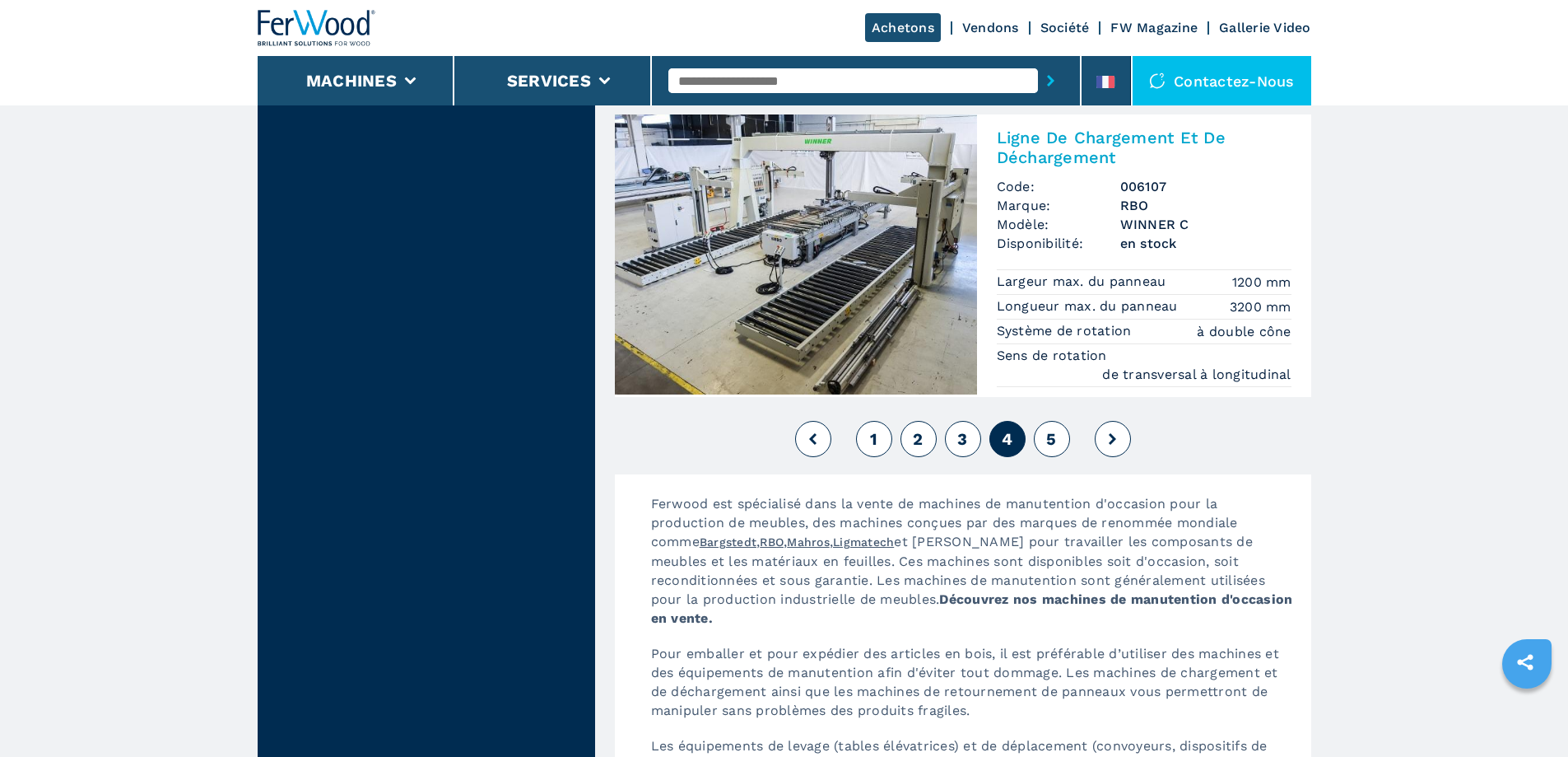
click at [1125, 447] on button at bounding box center [1113, 439] width 36 height 36
